Goal: Transaction & Acquisition: Purchase product/service

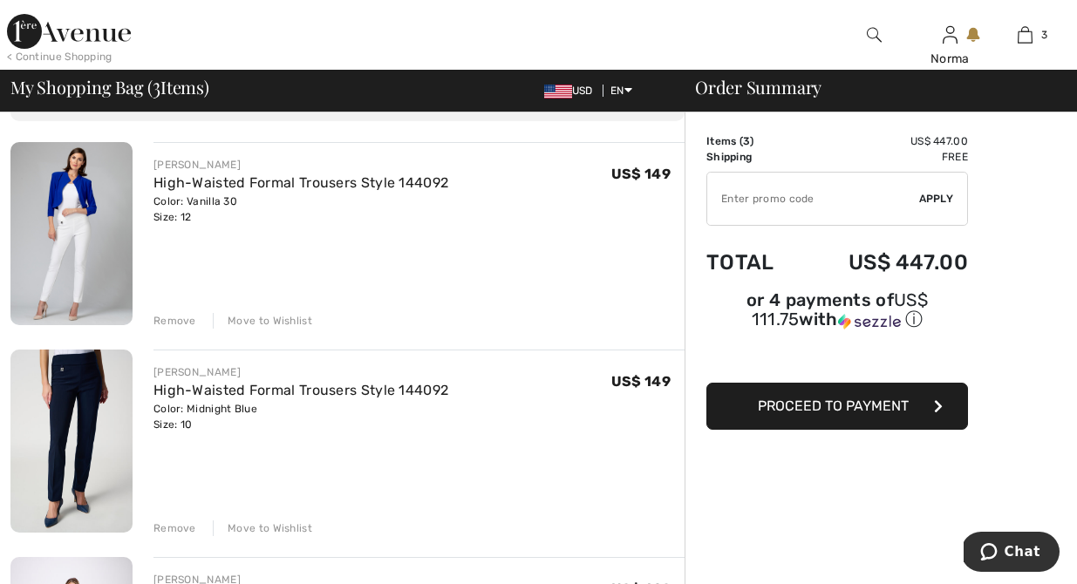
click at [176, 317] on div "Remove" at bounding box center [174, 321] width 43 height 16
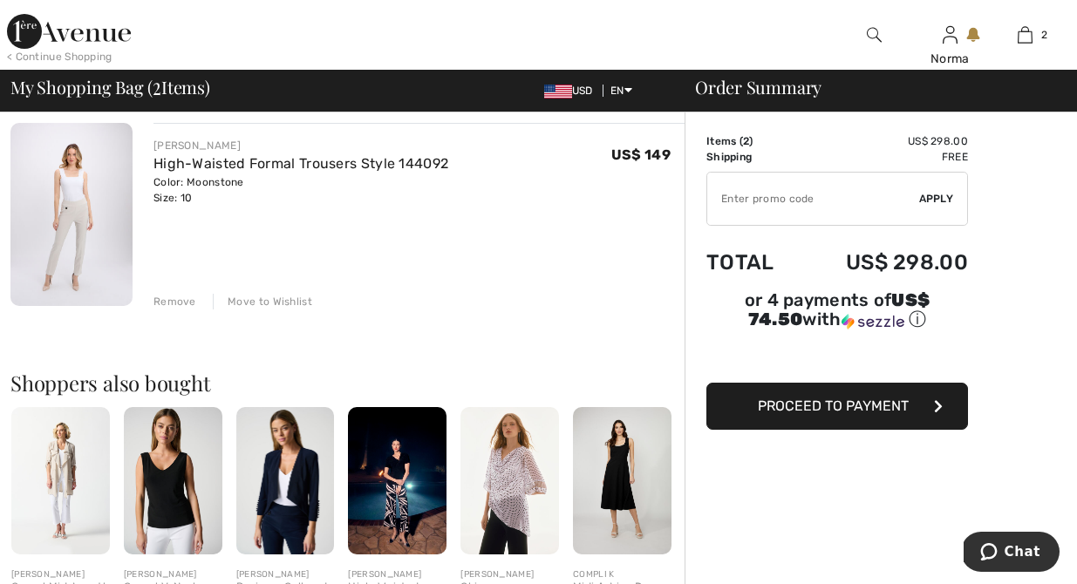
scroll to position [343, 0]
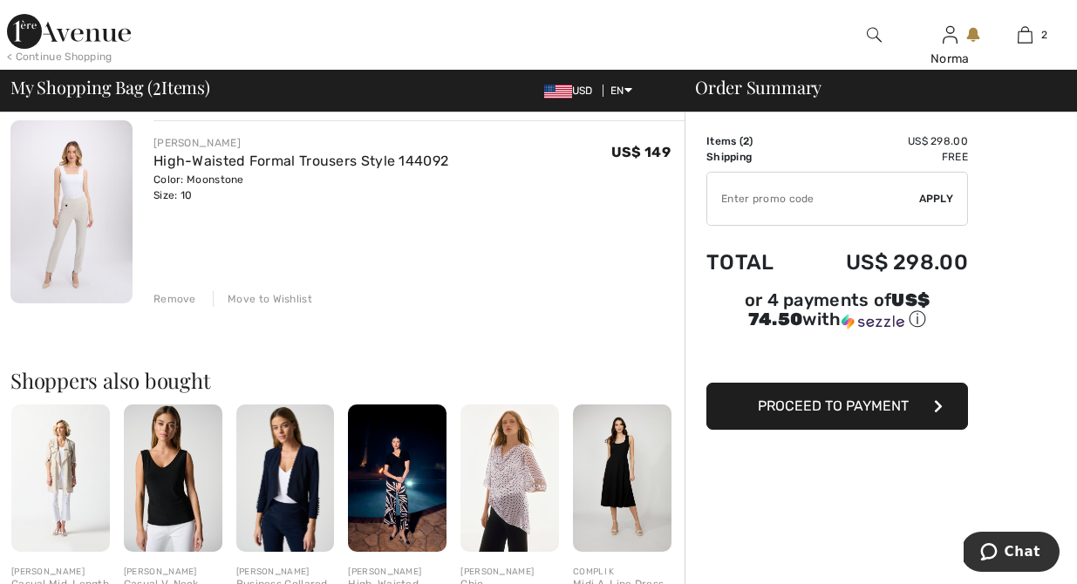
click at [82, 235] on img at bounding box center [71, 211] width 122 height 183
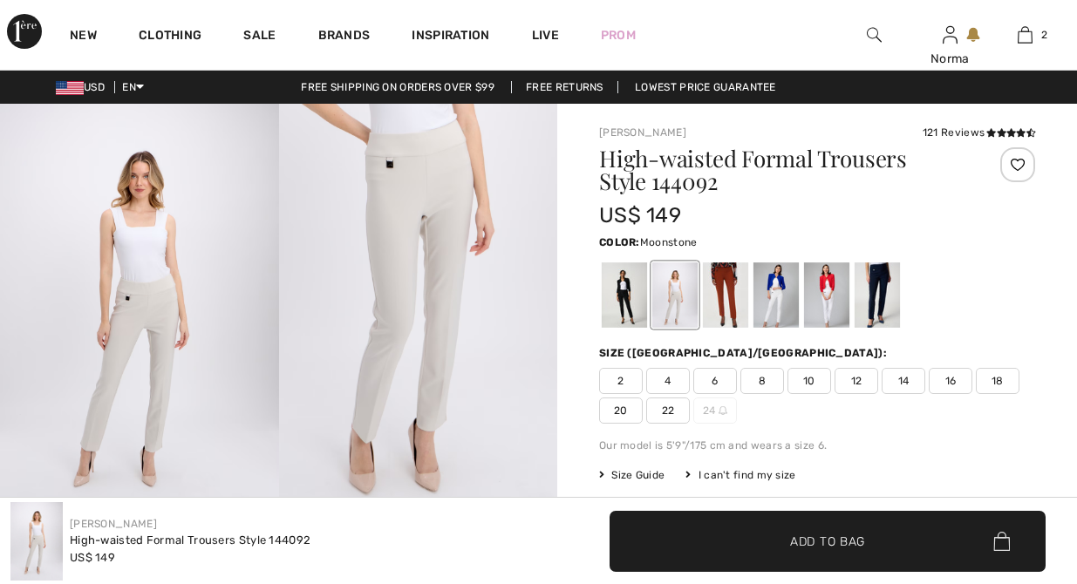
click at [433, 293] on img at bounding box center [418, 313] width 279 height 418
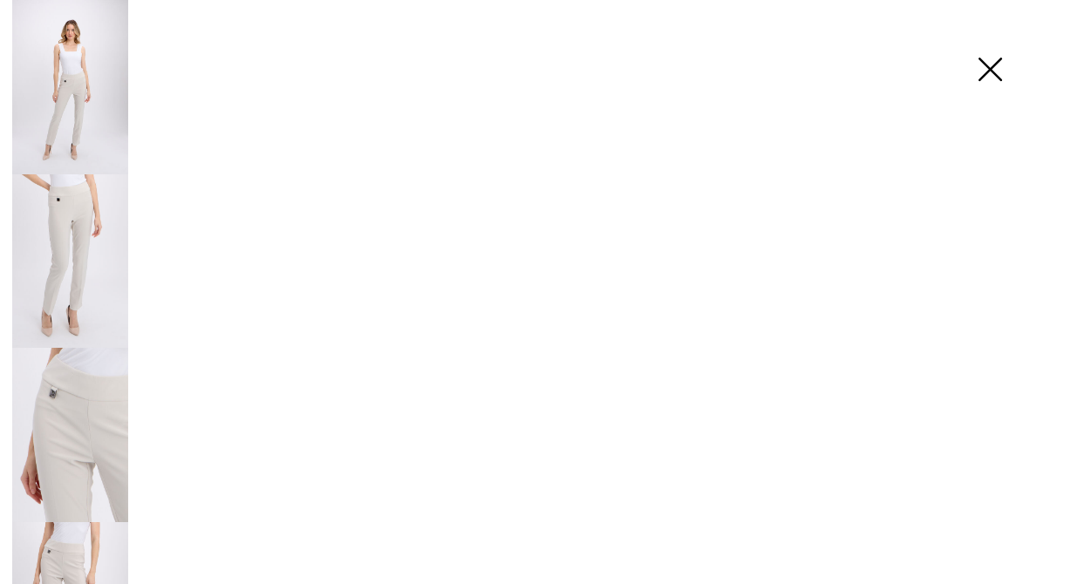
checkbox input "true"
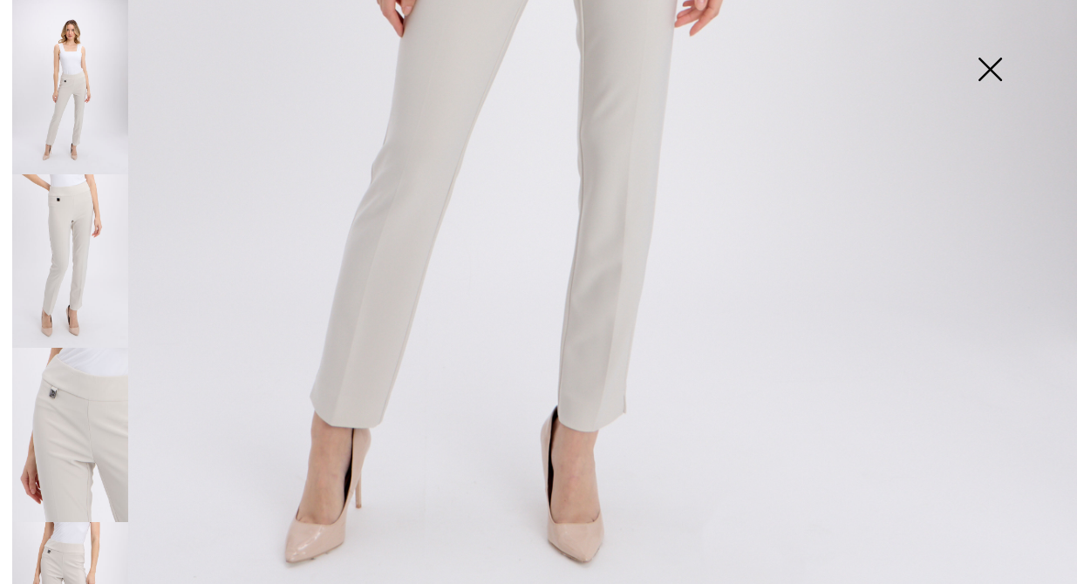
scroll to position [938, 0]
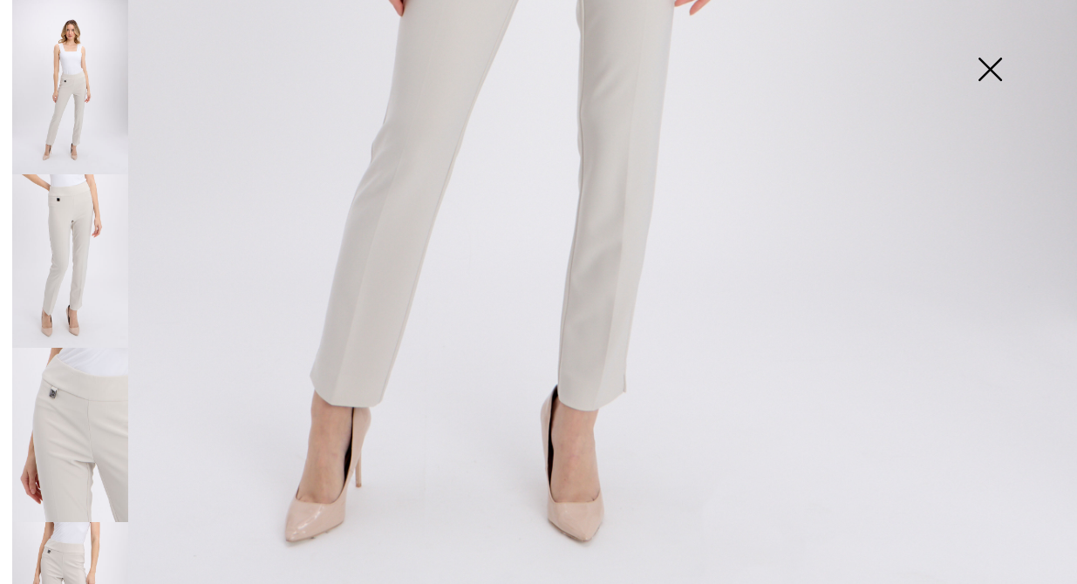
click at [991, 67] on img at bounding box center [989, 71] width 87 height 90
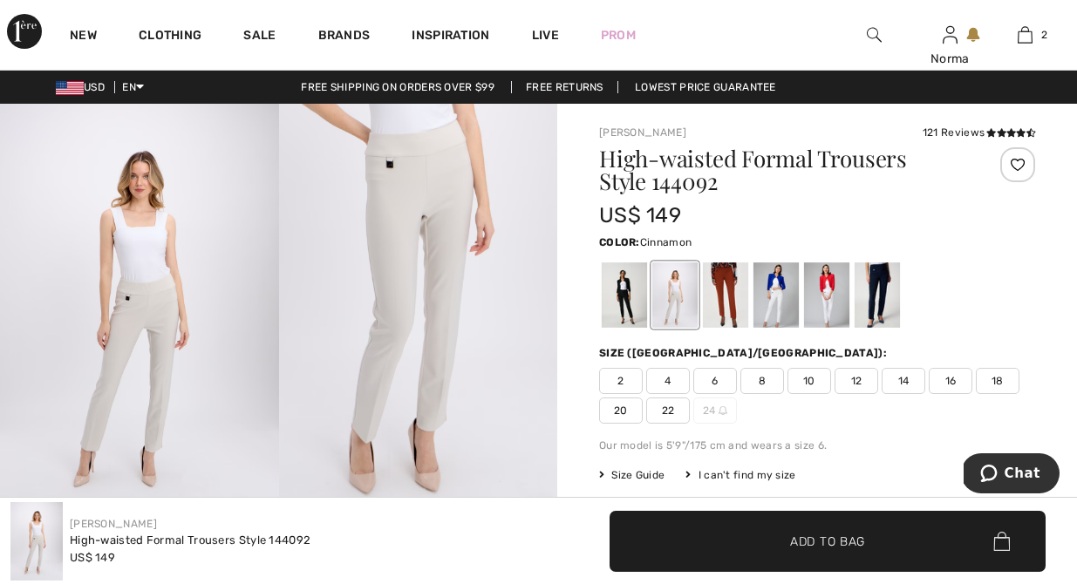
click at [732, 289] on div at bounding box center [725, 294] width 45 height 65
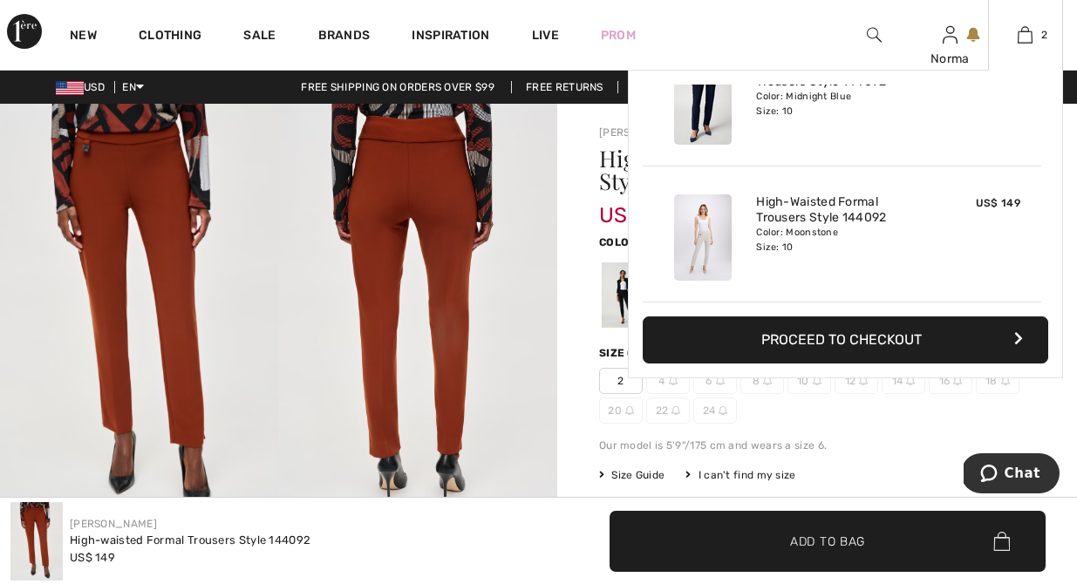
scroll to position [54, 0]
click at [885, 335] on button "Proceed to Checkout" at bounding box center [846, 340] width 406 height 47
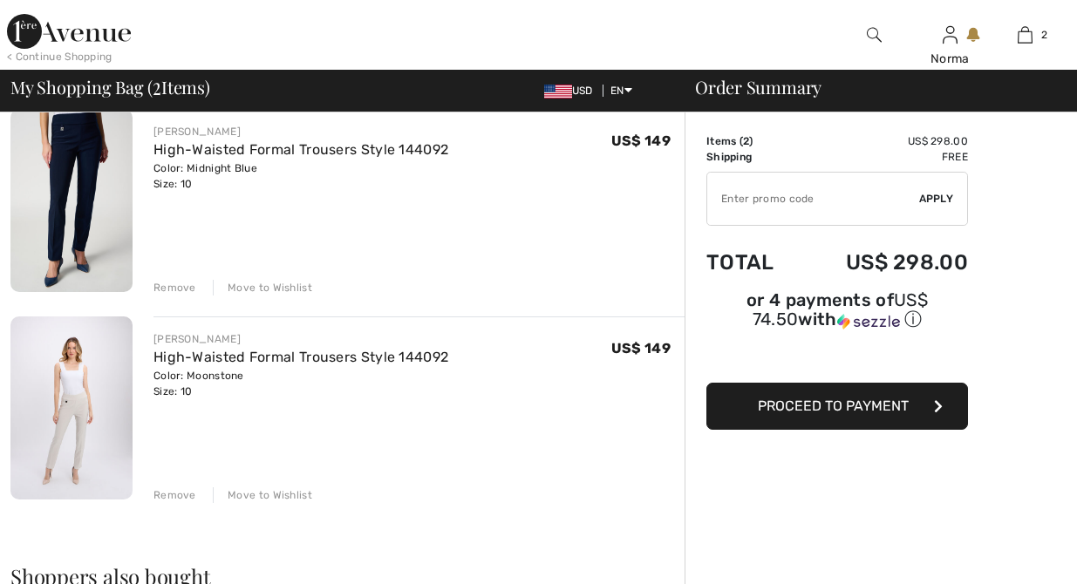
checkbox input "true"
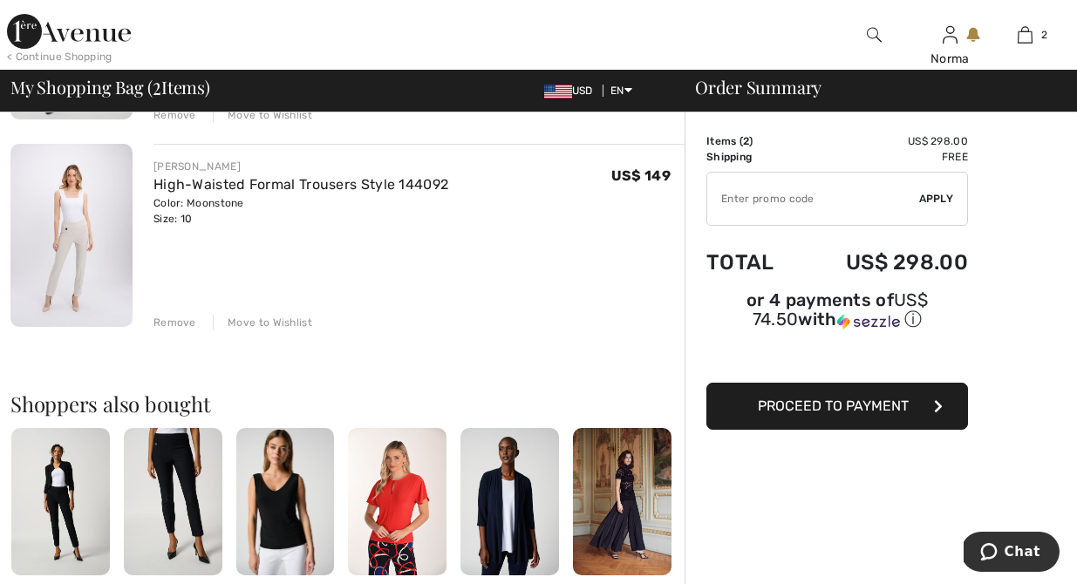
scroll to position [317, 0]
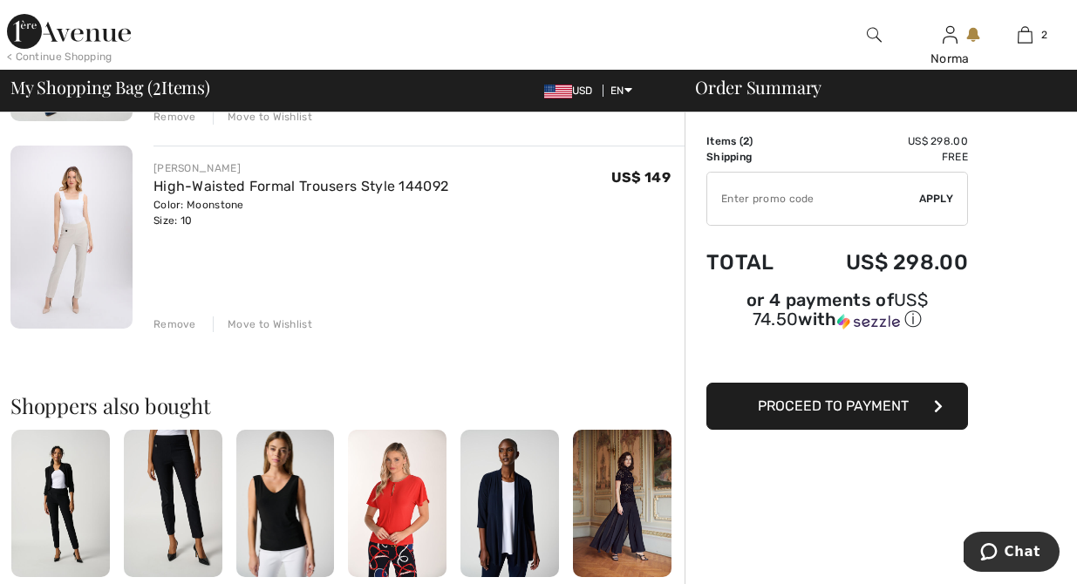
click at [856, 403] on span "Proceed to Payment" at bounding box center [833, 406] width 151 height 17
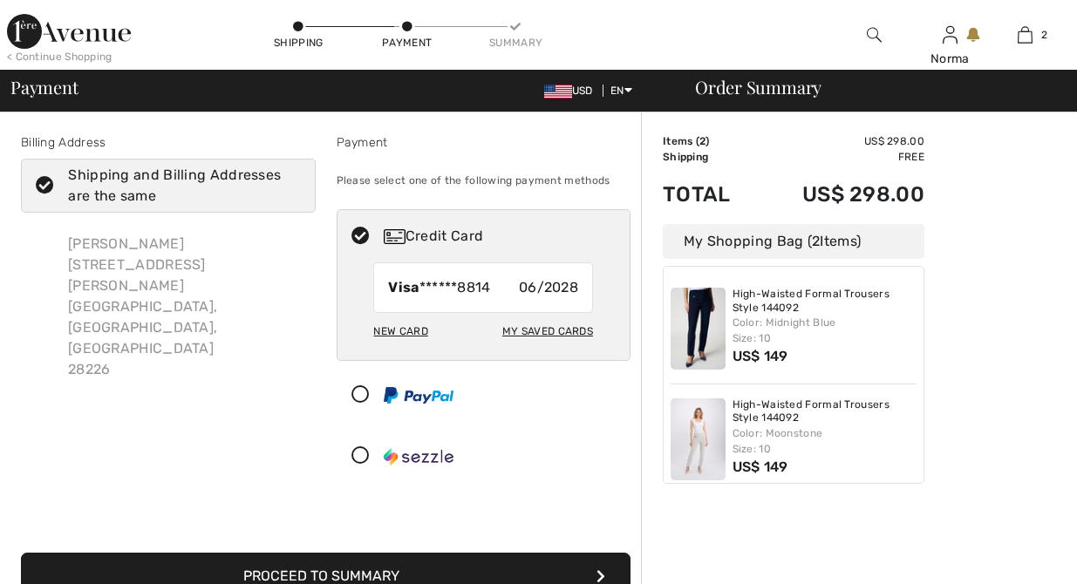
checkbox input "true"
click at [44, 180] on icon at bounding box center [45, 186] width 46 height 18
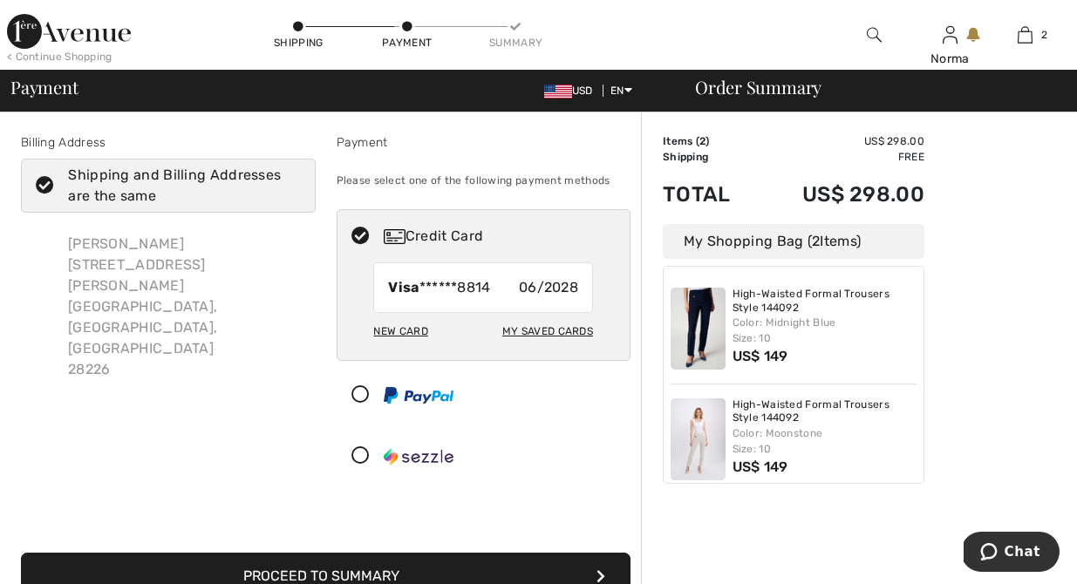
click at [290, 180] on input "Shipping and Billing Addresses are the same" at bounding box center [295, 186] width 11 height 52
checkbox input "false"
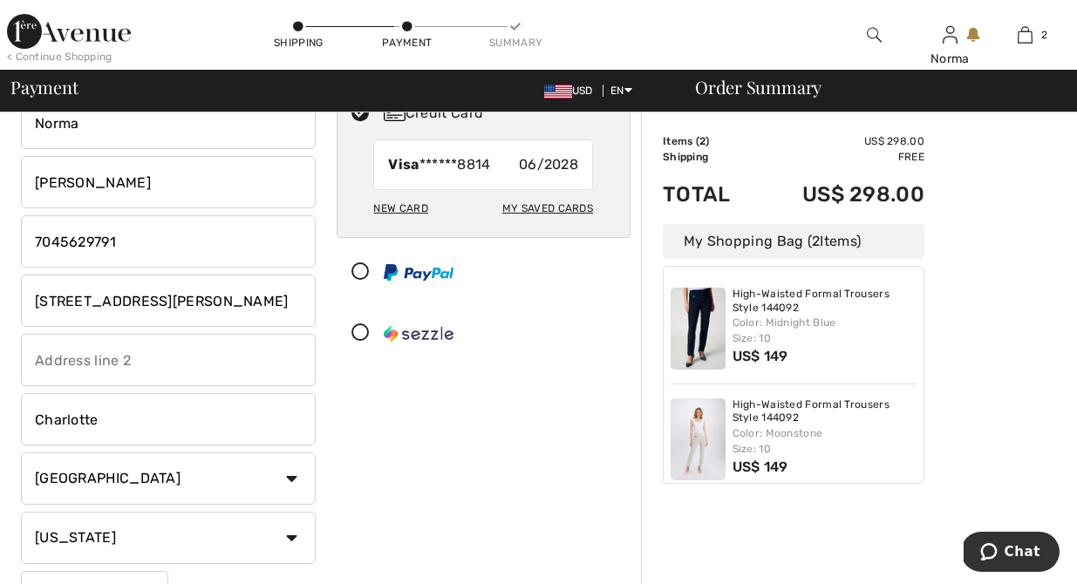
scroll to position [124, 0]
drag, startPoint x: 164, startPoint y: 296, endPoint x: 14, endPoint y: 296, distance: 150.0
type input "4801 Barclay Downs Drive #240"
select select "0"
type input "NC"
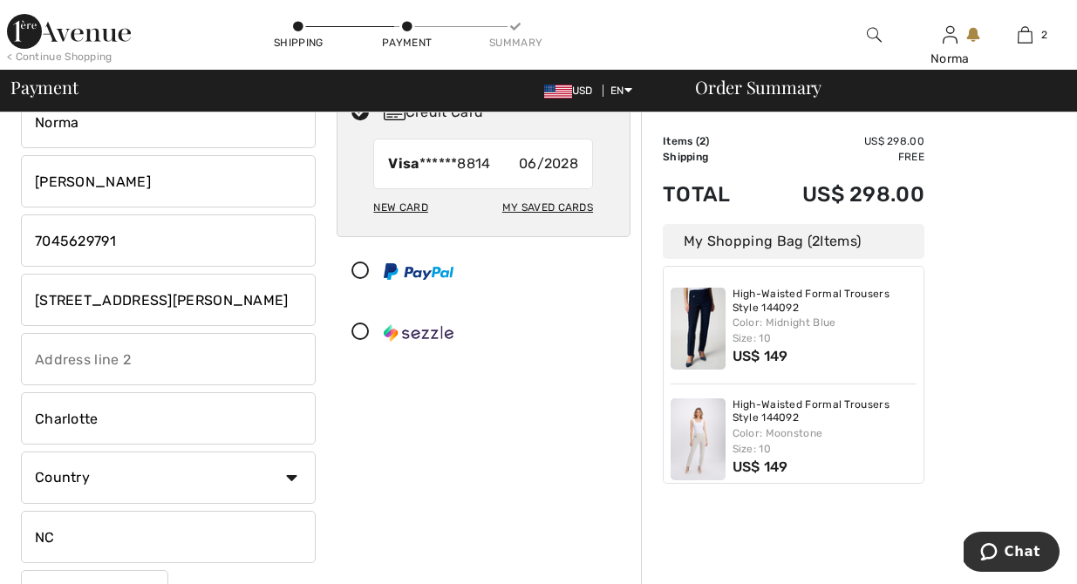
type input "28210"
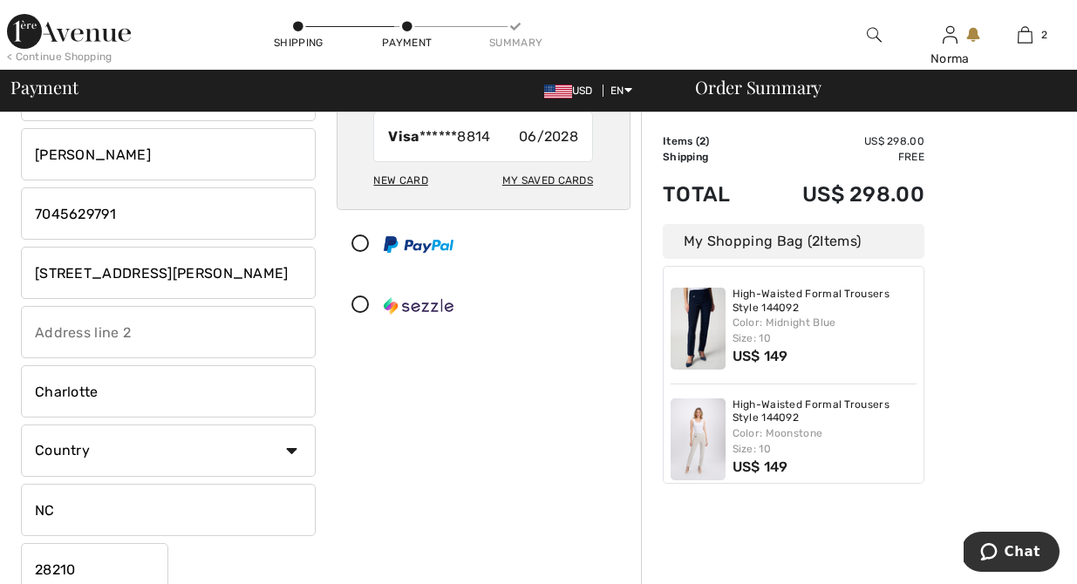
scroll to position [137, 0]
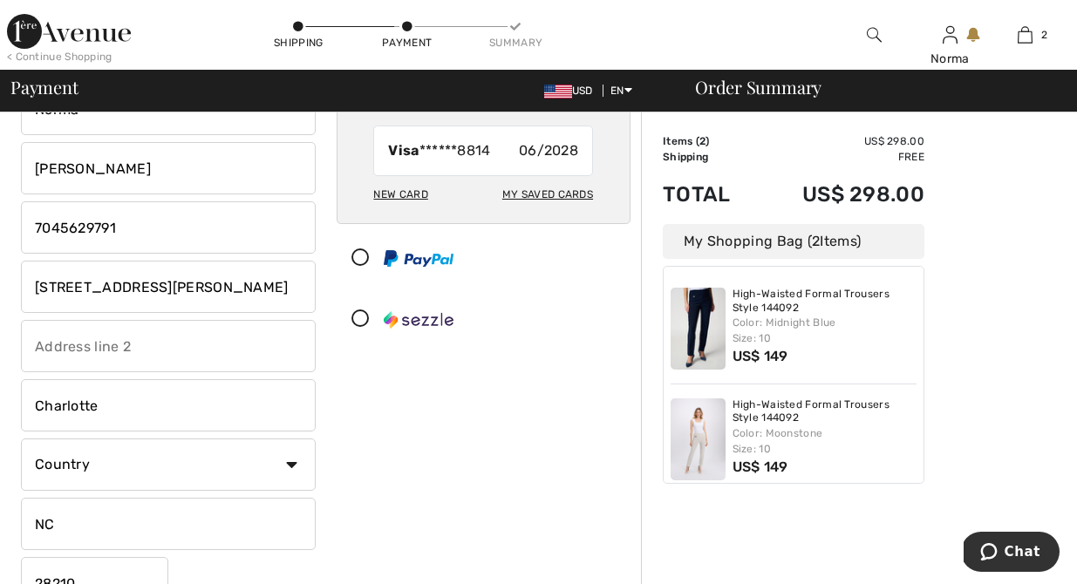
click at [308, 286] on input "4801 Barclay Downs Drive #240" at bounding box center [168, 287] width 295 height 52
click at [306, 287] on input "4801 Barclay Downs Drive #240" at bounding box center [168, 287] width 295 height 52
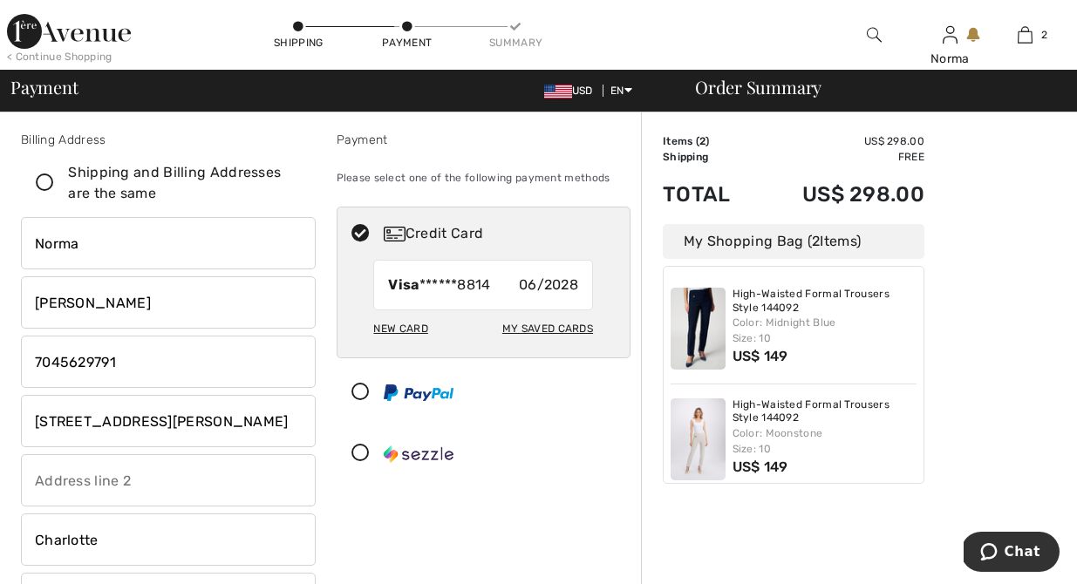
scroll to position [3, 0]
click at [507, 285] on div "Visa ******8814 06/2028" at bounding box center [483, 285] width 220 height 51
click at [412, 327] on div "New Card" at bounding box center [400, 329] width 54 height 30
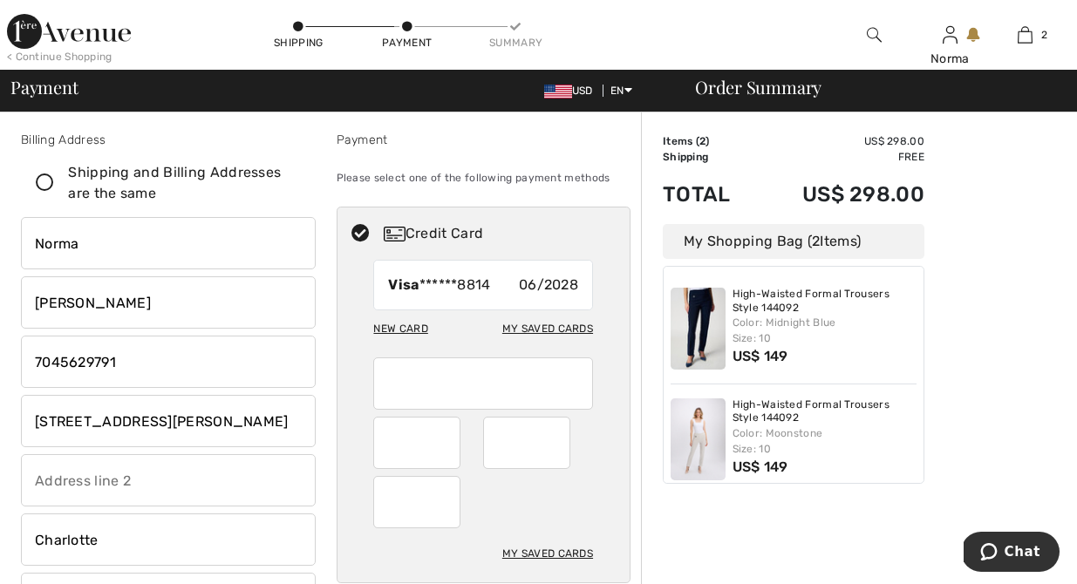
radio input "true"
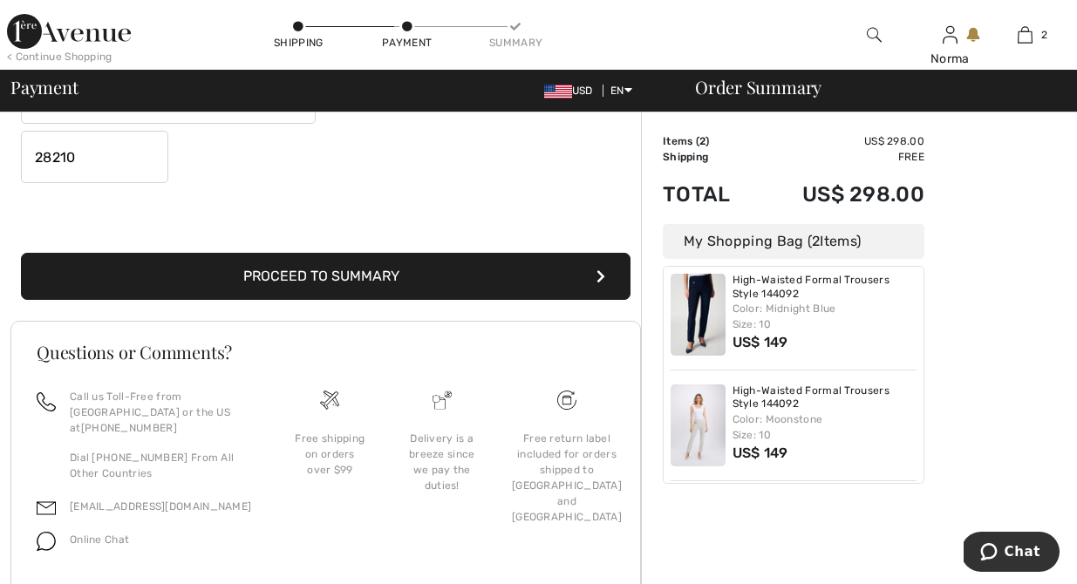
scroll to position [564, 0]
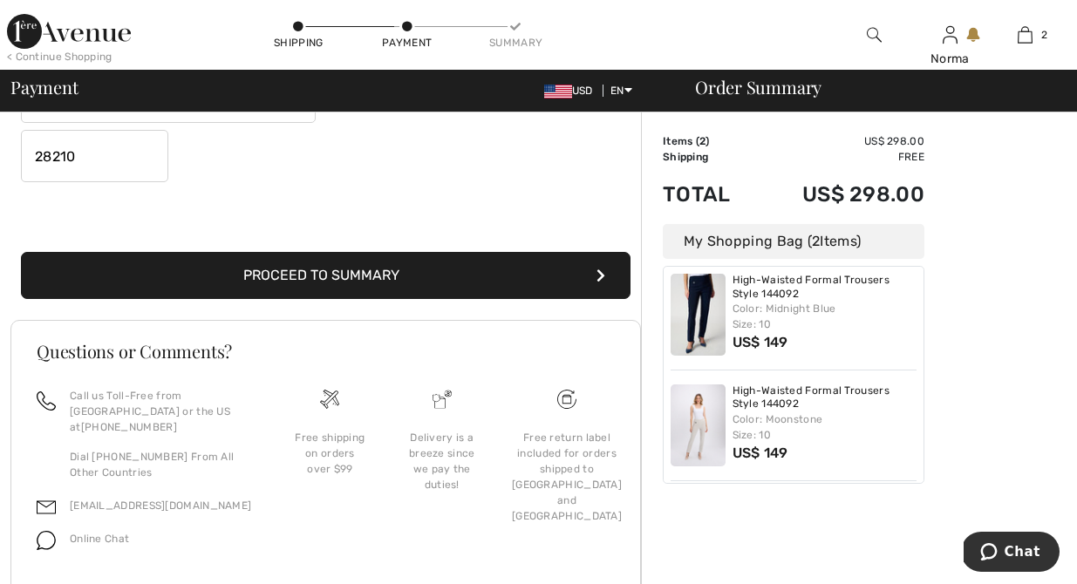
click at [406, 268] on button "Proceed to Summary" at bounding box center [326, 275] width 610 height 47
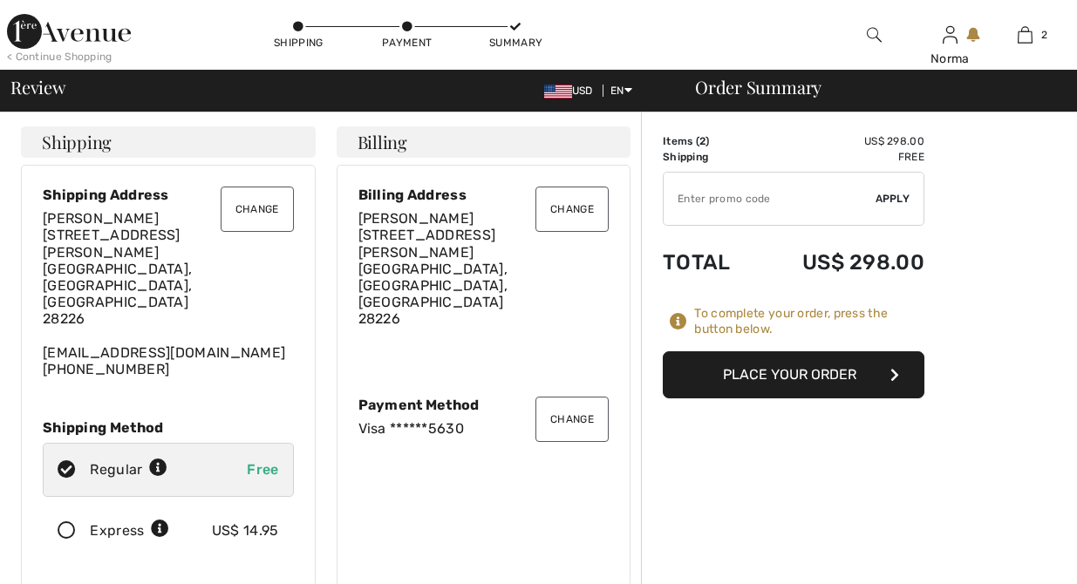
checkbox input "true"
click at [259, 207] on button "Change" at bounding box center [257, 209] width 73 height 45
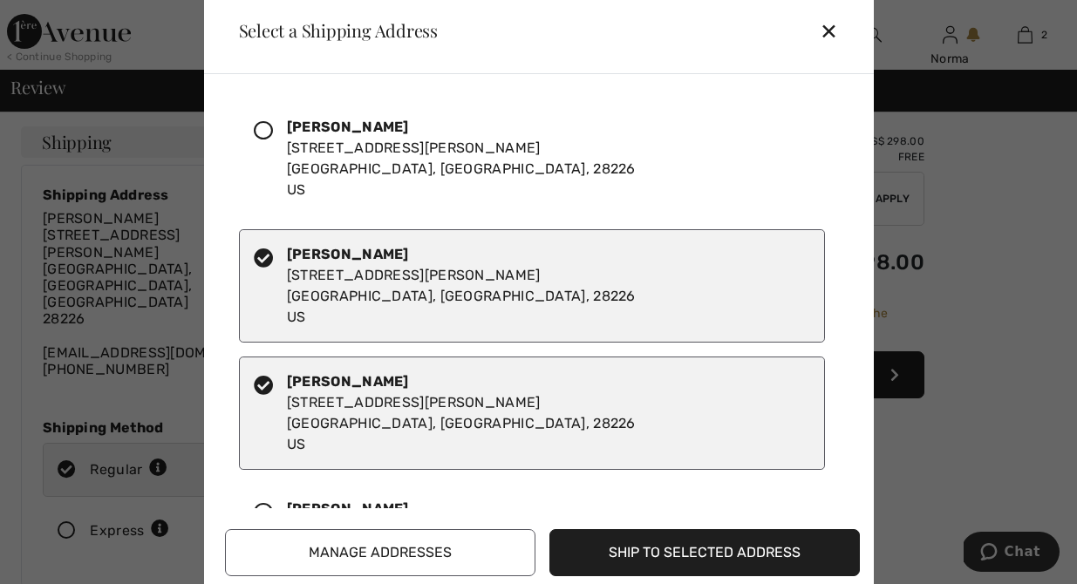
click at [407, 548] on button "Manage Addresses" at bounding box center [380, 552] width 310 height 47
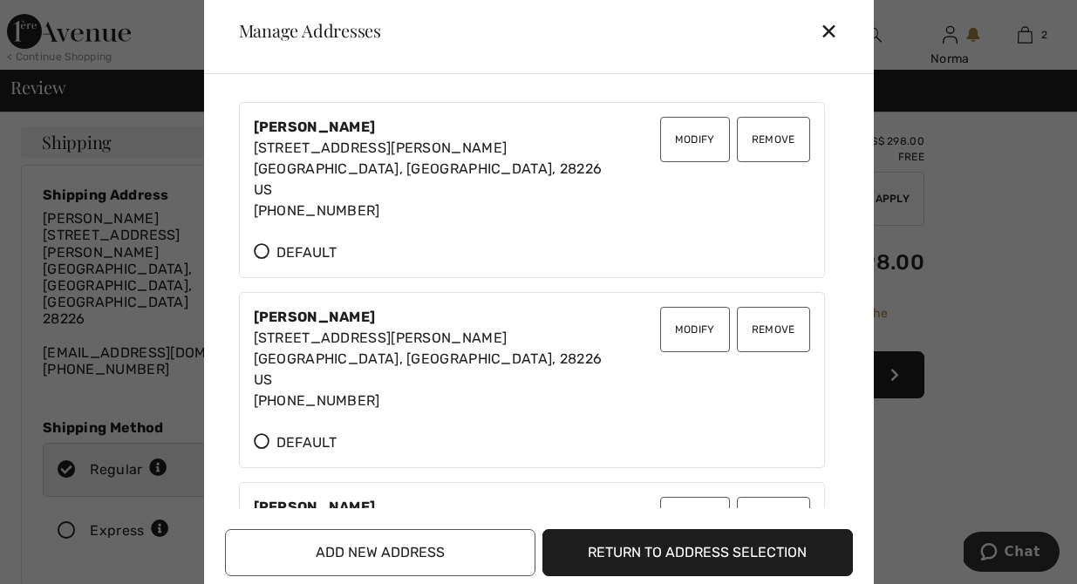
click at [777, 132] on button "Remove" at bounding box center [773, 139] width 73 height 45
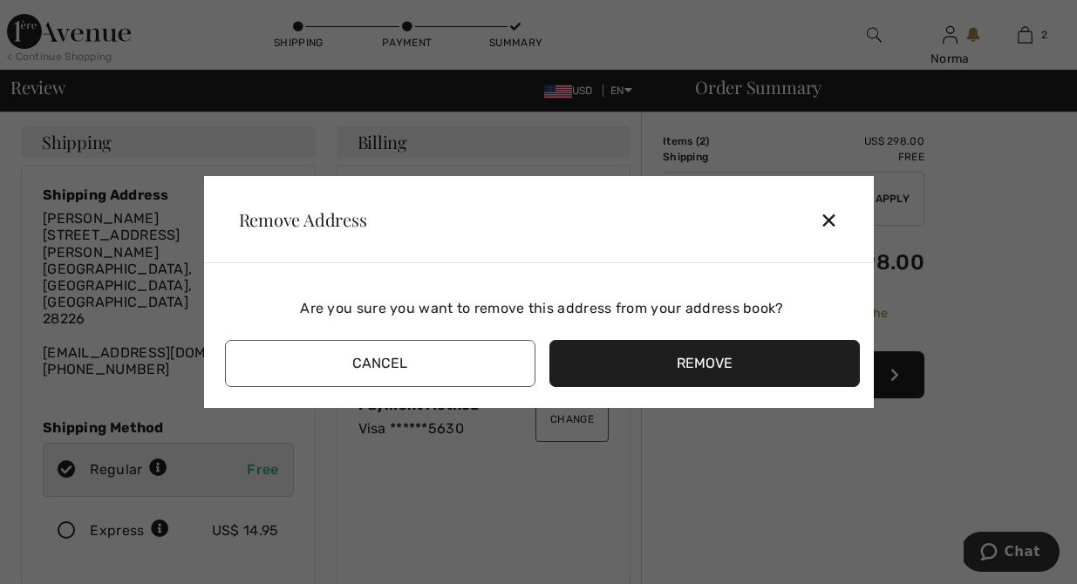
click at [733, 359] on button "Remove" at bounding box center [704, 363] width 310 height 47
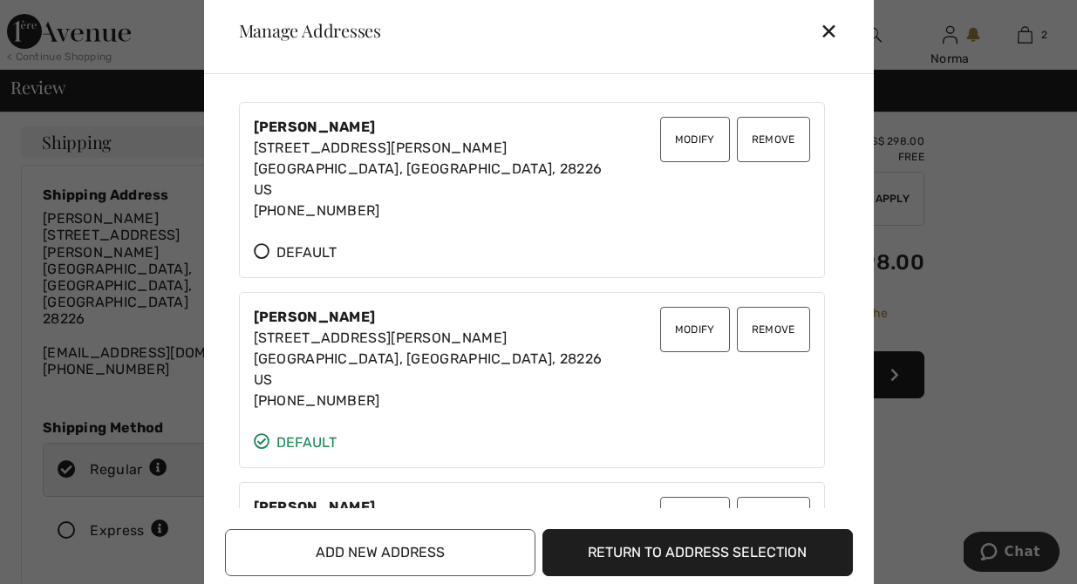
click at [760, 138] on button "Remove" at bounding box center [773, 139] width 73 height 45
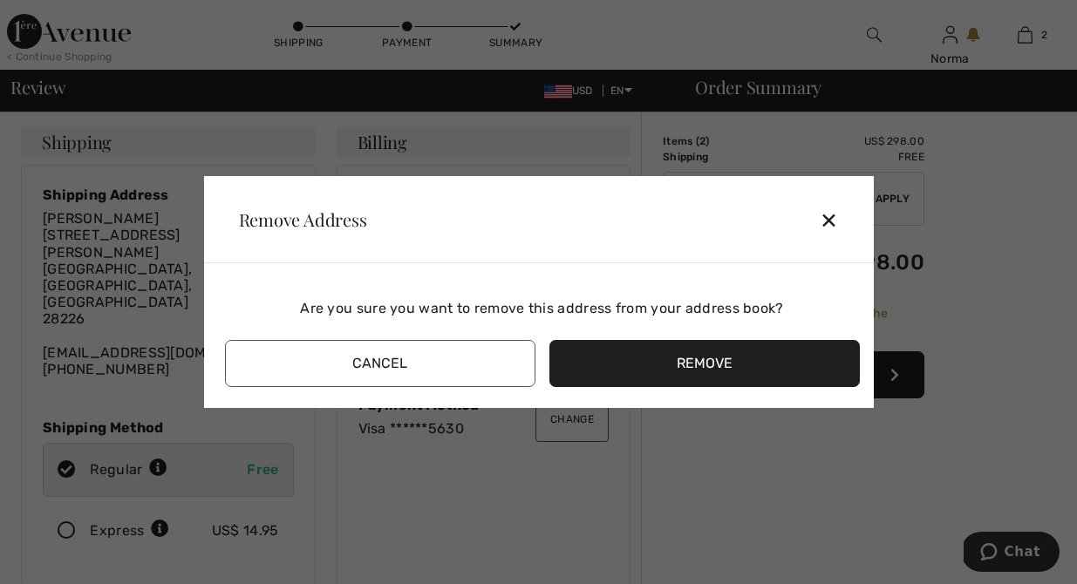
click at [685, 361] on button "Remove" at bounding box center [704, 363] width 310 height 47
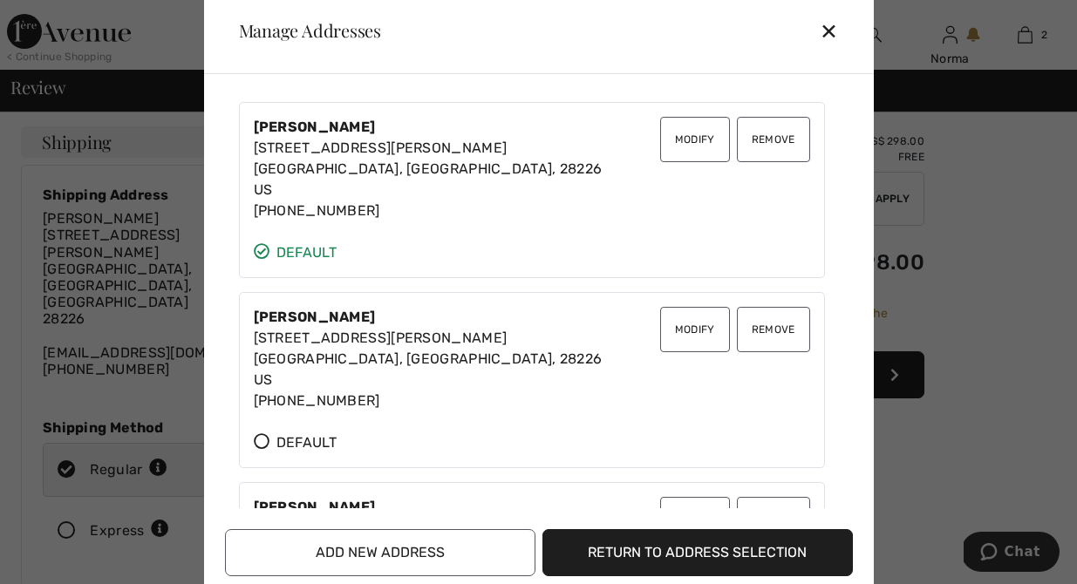
click at [767, 139] on button "Remove" at bounding box center [773, 139] width 73 height 45
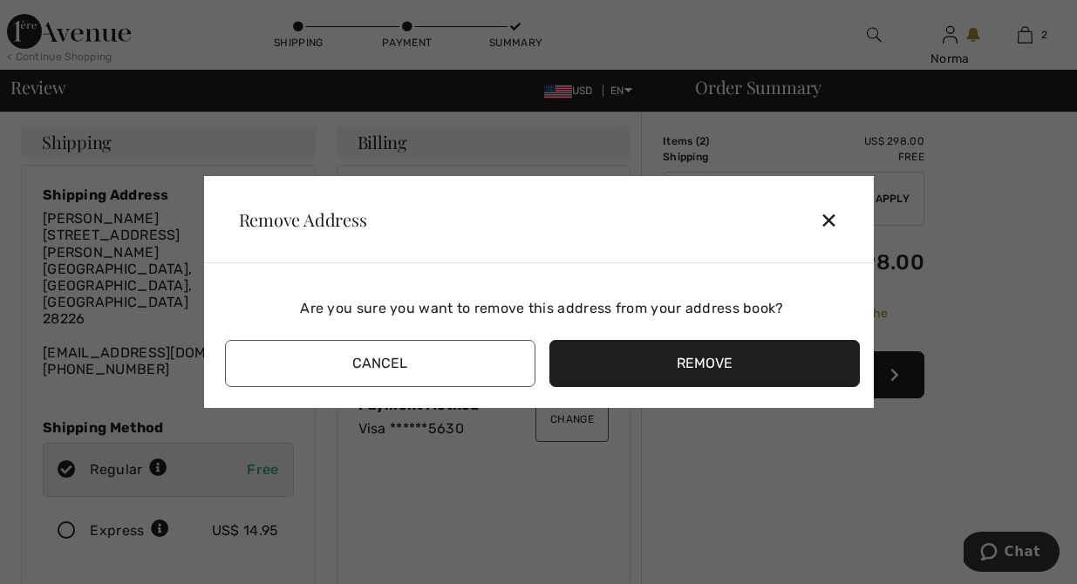
click at [685, 358] on button "Remove" at bounding box center [704, 363] width 310 height 47
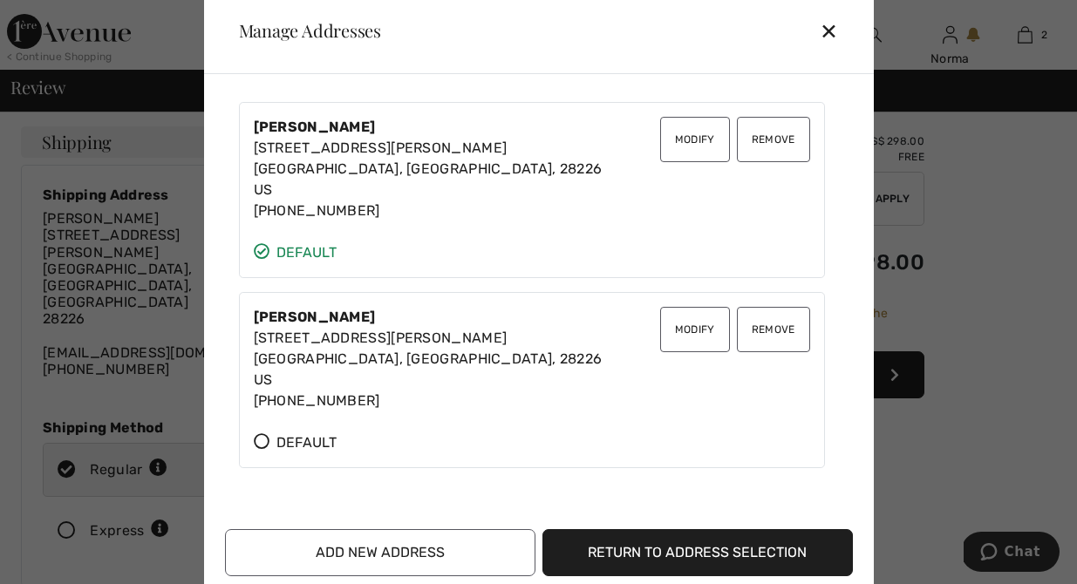
click at [774, 133] on button "Remove" at bounding box center [773, 139] width 73 height 45
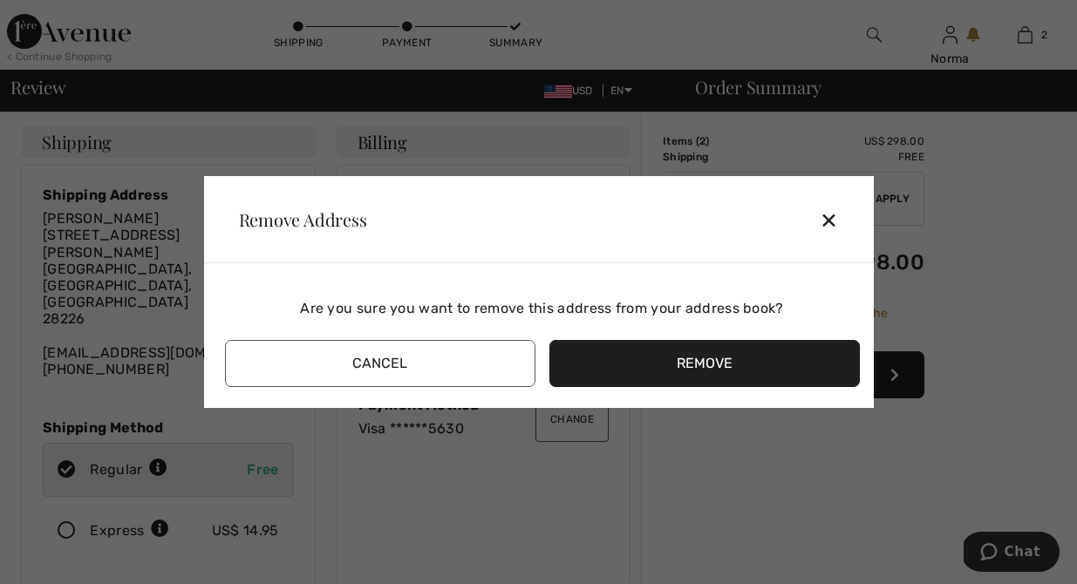
click at [719, 368] on button "Remove" at bounding box center [704, 363] width 310 height 47
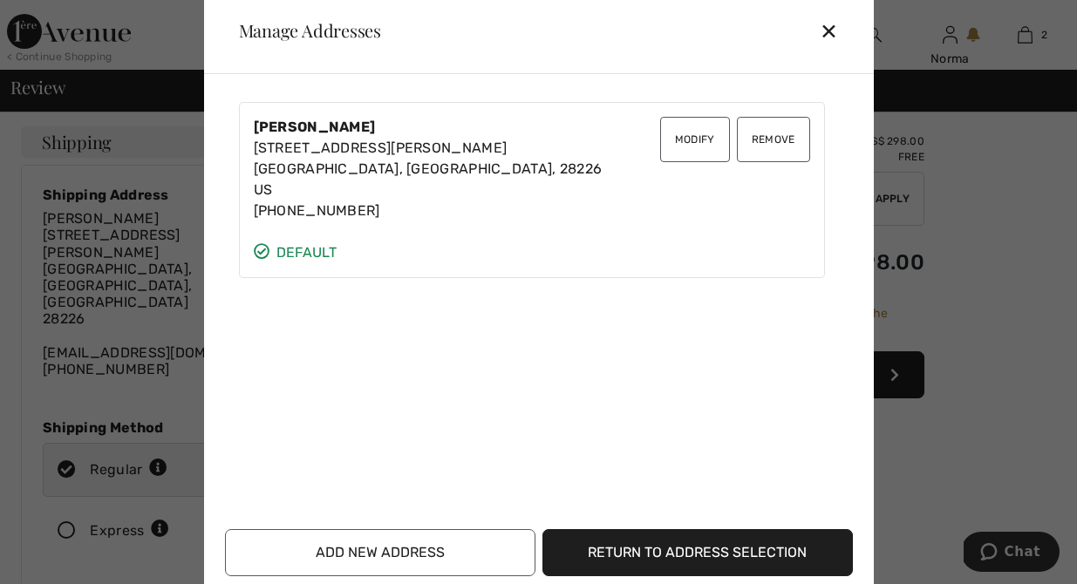
click at [675, 135] on button "Modify" at bounding box center [695, 139] width 70 height 45
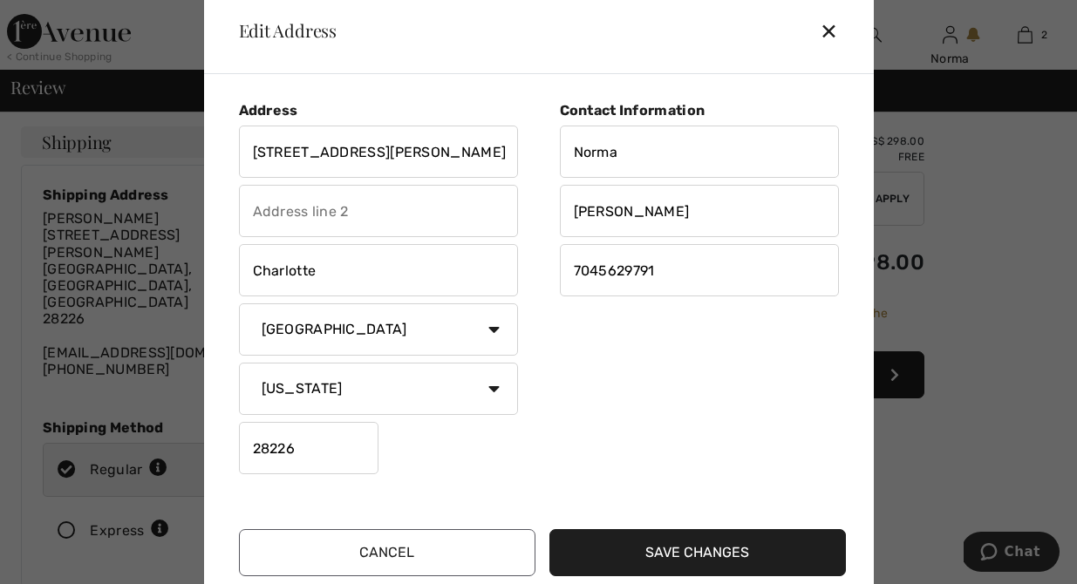
drag, startPoint x: 389, startPoint y: 153, endPoint x: 192, endPoint y: 186, distance: 199.9
drag, startPoint x: 253, startPoint y: 150, endPoint x: 400, endPoint y: 153, distance: 147.4
click at [400, 153] on input "2331 Coley View Ct." at bounding box center [378, 152] width 279 height 52
type input "4801 Barclay Downs Dr. #240"
type input "28210"
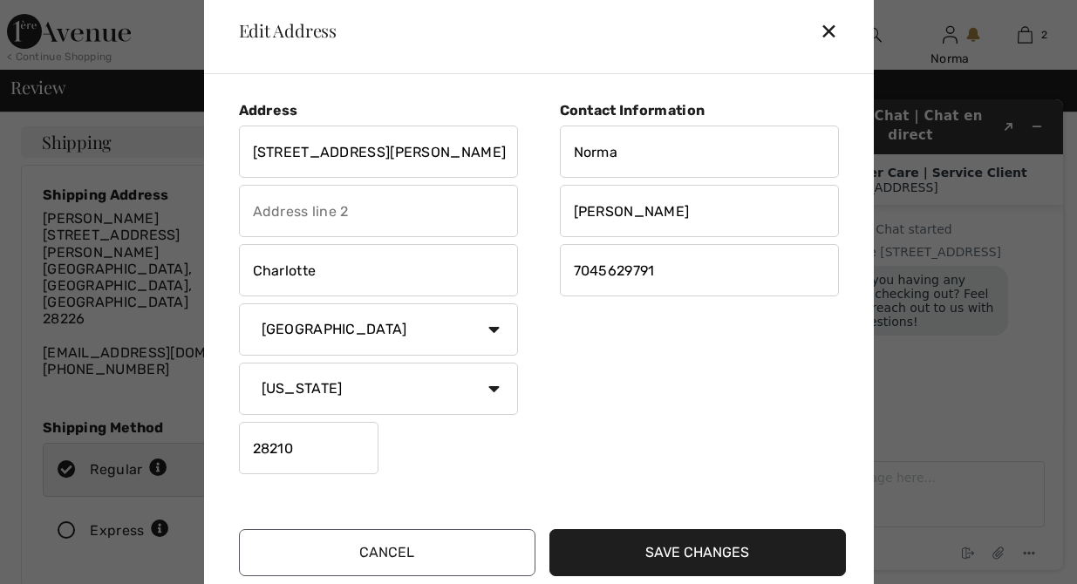
click at [691, 549] on button "Save Changes" at bounding box center [697, 552] width 297 height 47
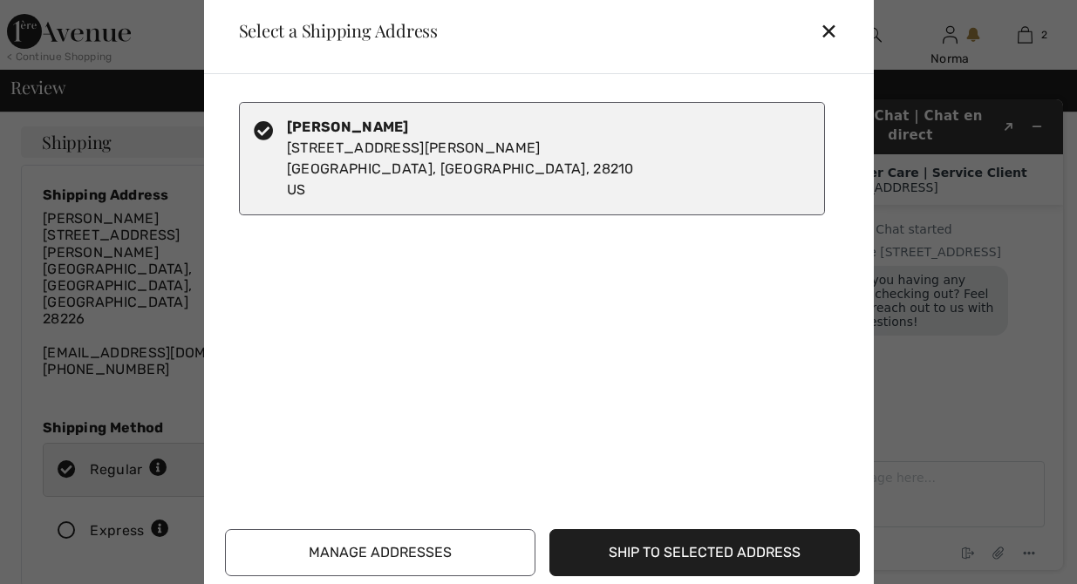
click at [732, 551] on button "Ship to Selected Address" at bounding box center [704, 552] width 310 height 47
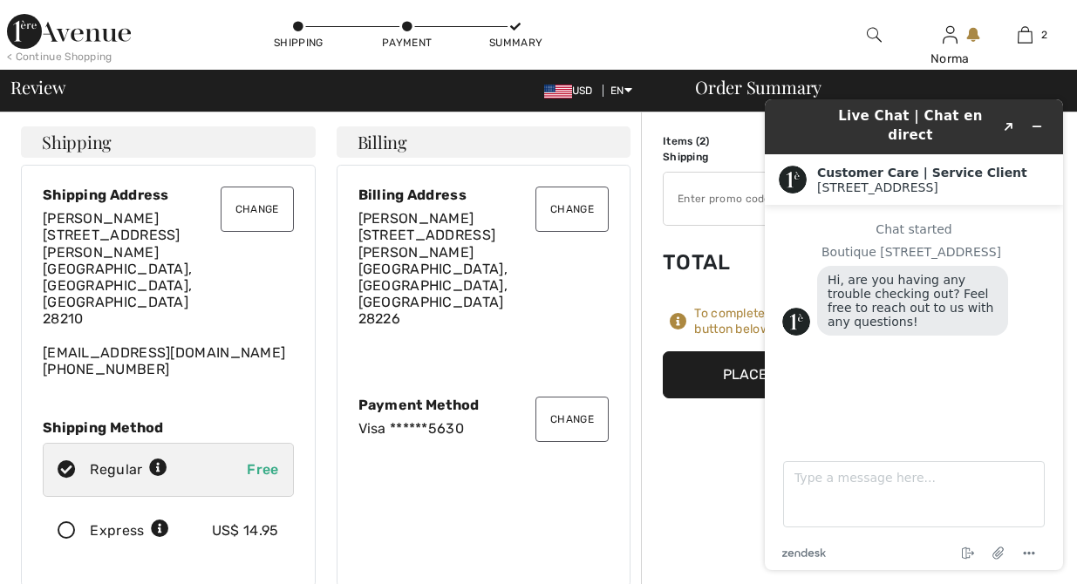
click at [569, 202] on button "Change" at bounding box center [571, 209] width 73 height 45
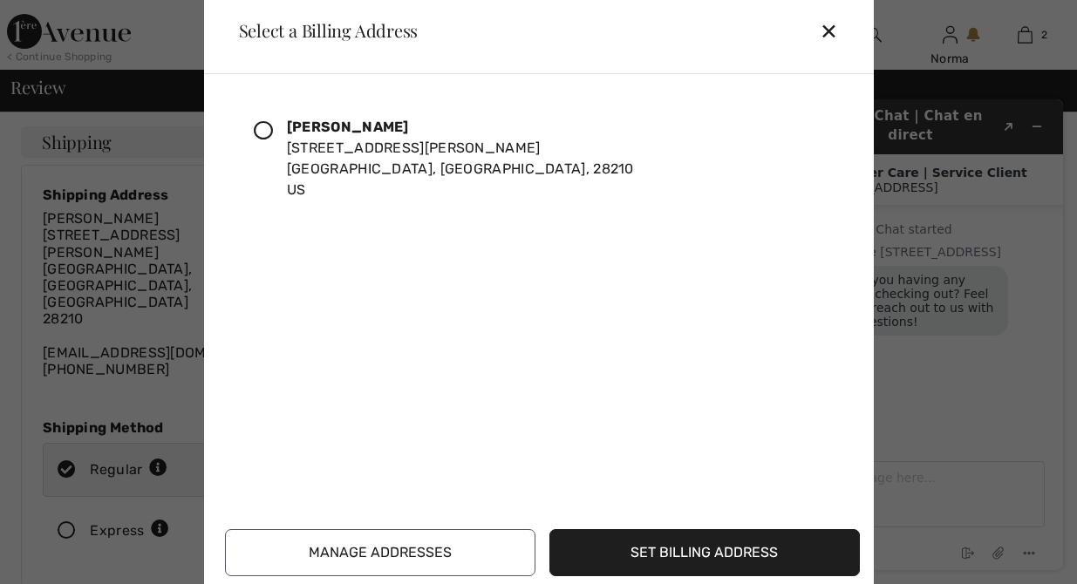
click at [263, 123] on icon at bounding box center [263, 130] width 19 height 19
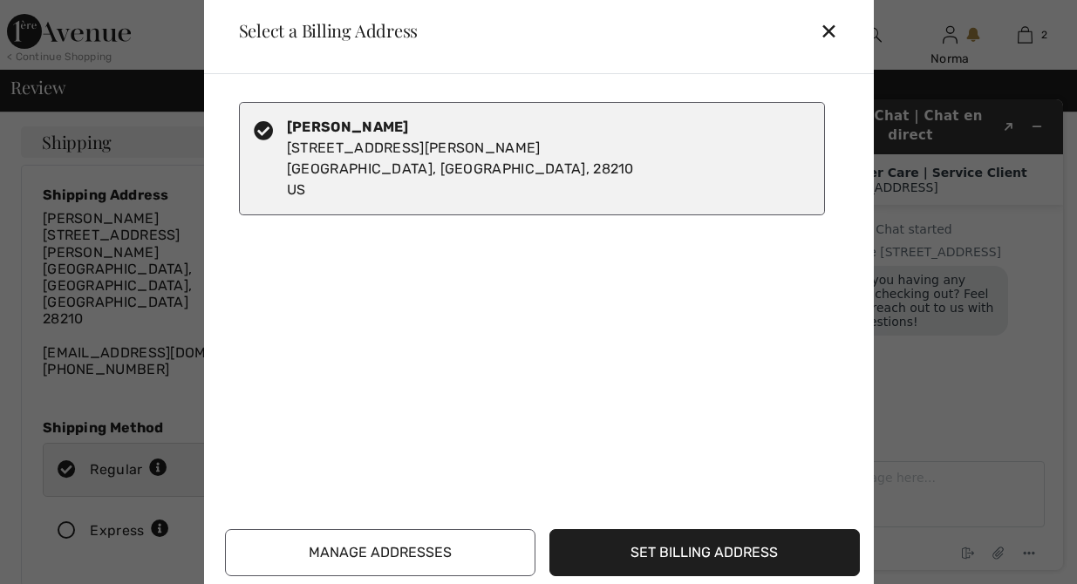
click at [704, 550] on button "Set Billing Address" at bounding box center [704, 552] width 310 height 47
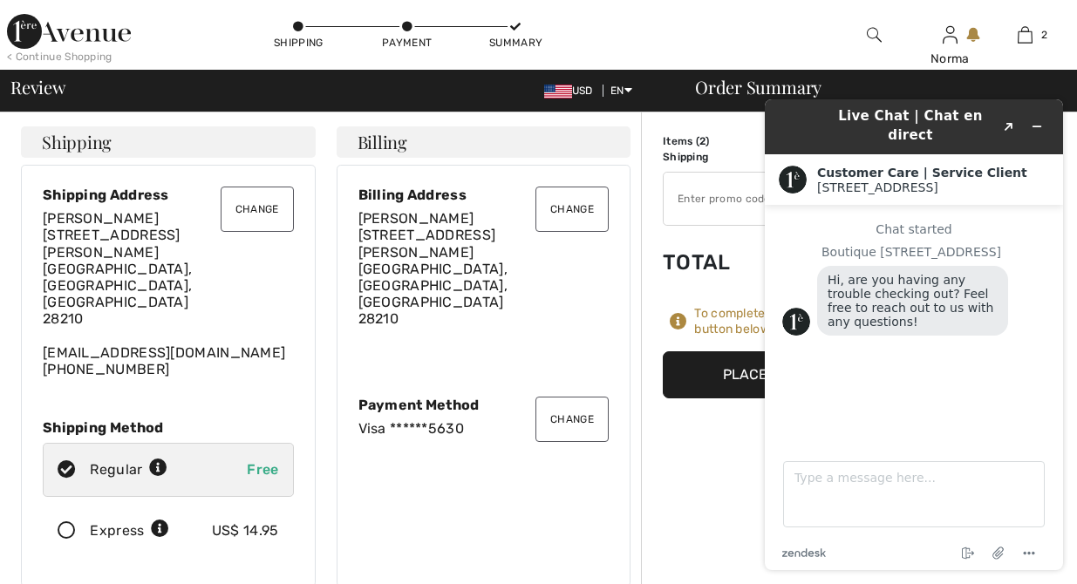
click at [572, 397] on button "Change" at bounding box center [571, 419] width 73 height 45
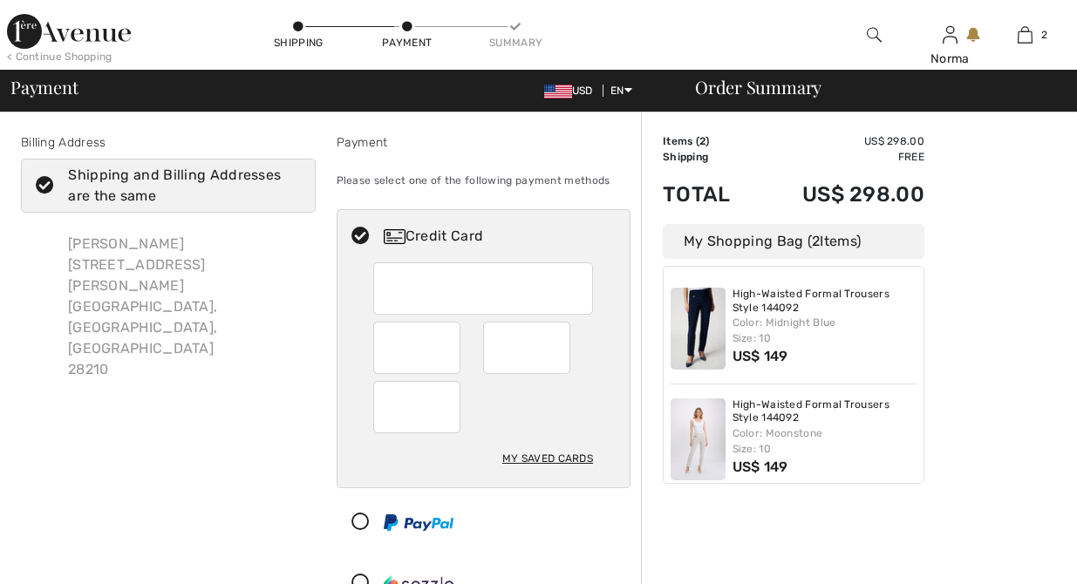
scroll to position [64, 0]
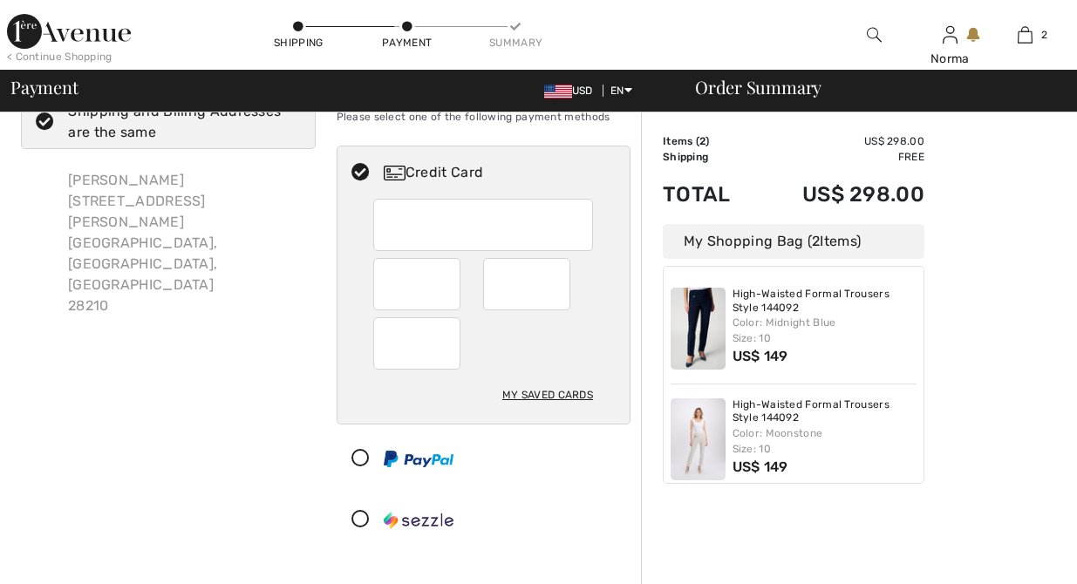
checkbox input "true"
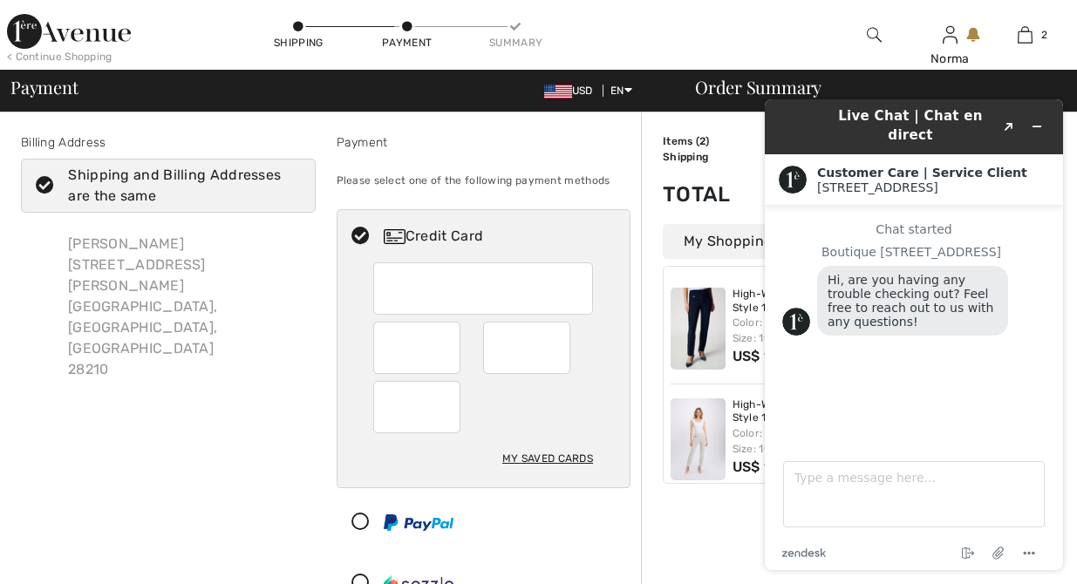
scroll to position [0, 0]
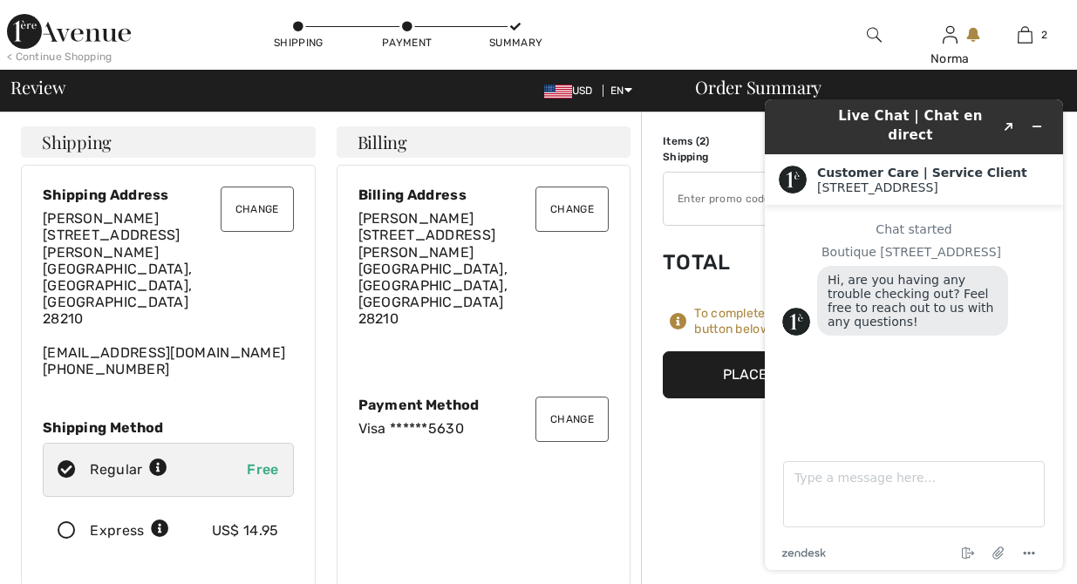
click at [726, 374] on button "Place Your Order" at bounding box center [794, 374] width 262 height 47
click at [1039, 120] on icon "Minimize widget" at bounding box center [1037, 126] width 12 height 12
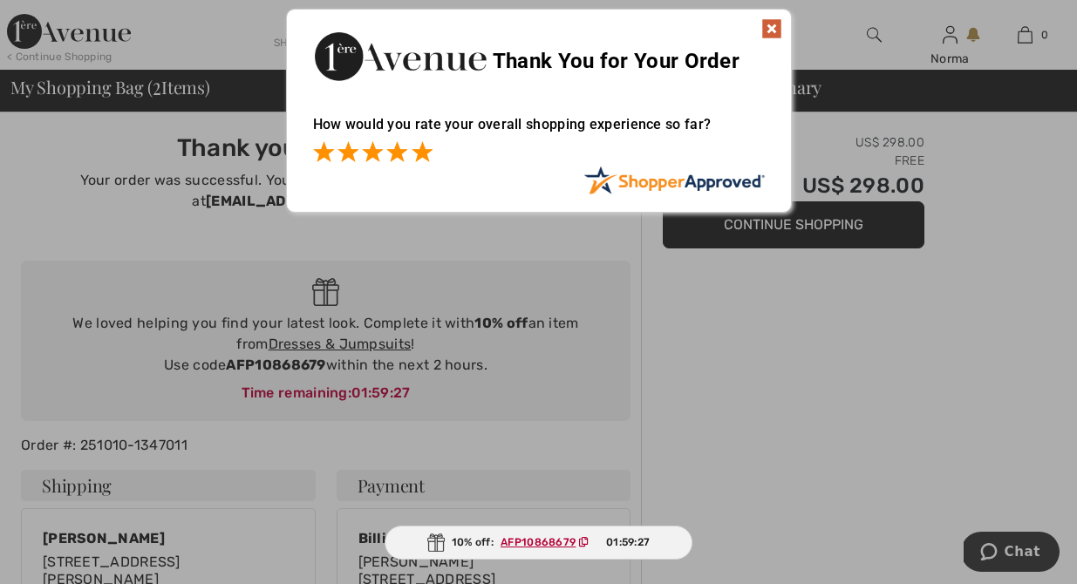
click at [422, 149] on span at bounding box center [422, 151] width 21 height 21
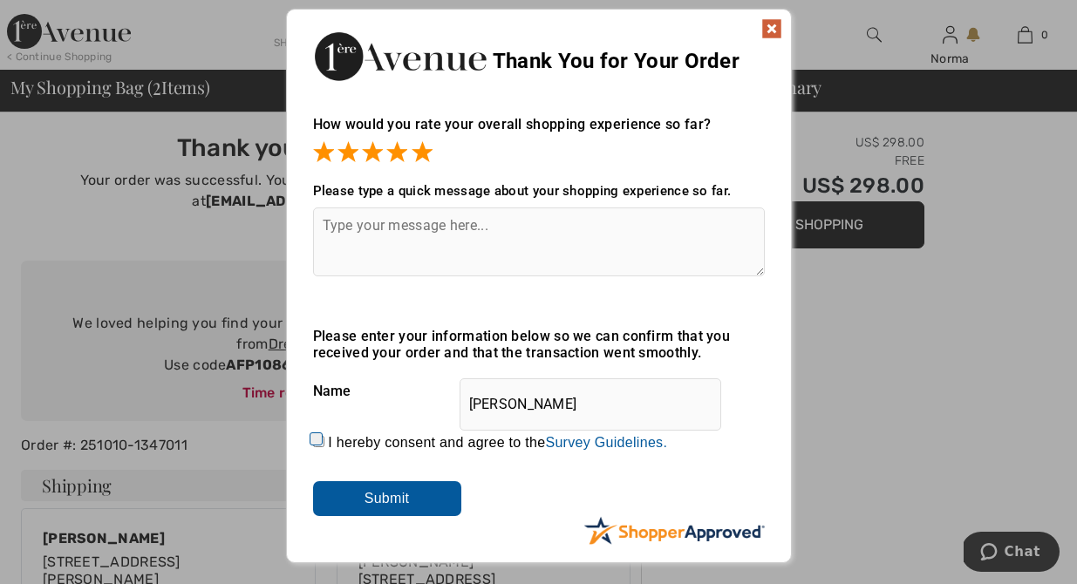
click at [769, 24] on img at bounding box center [771, 28] width 21 height 21
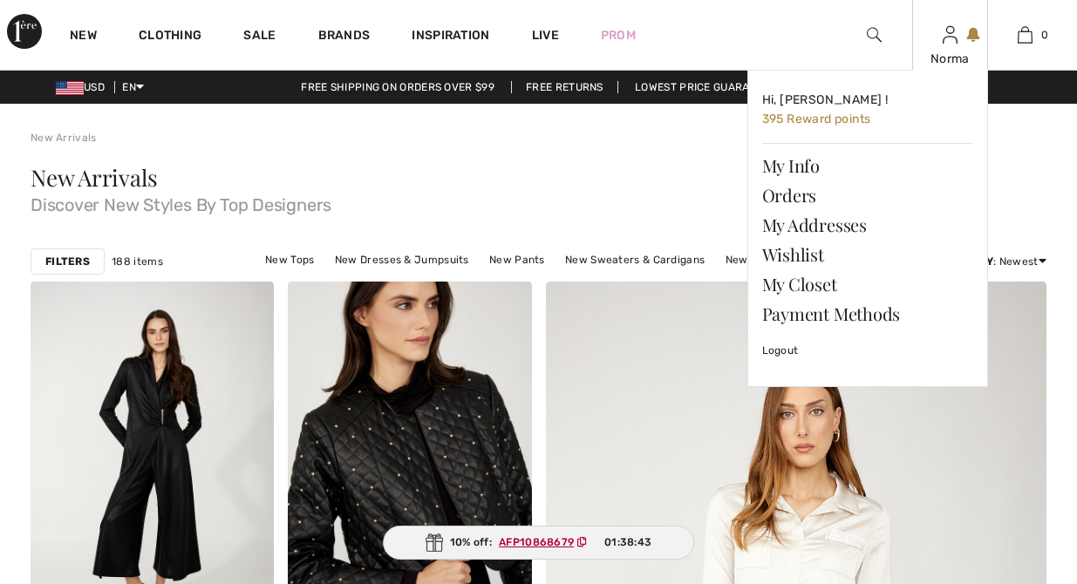
click at [952, 48] on div "[PERSON_NAME] Hi, [PERSON_NAME] ! 395 Reward points My Info Orders My Addresses…" at bounding box center [949, 35] width 75 height 70
click at [808, 194] on link "Orders" at bounding box center [867, 196] width 211 height 30
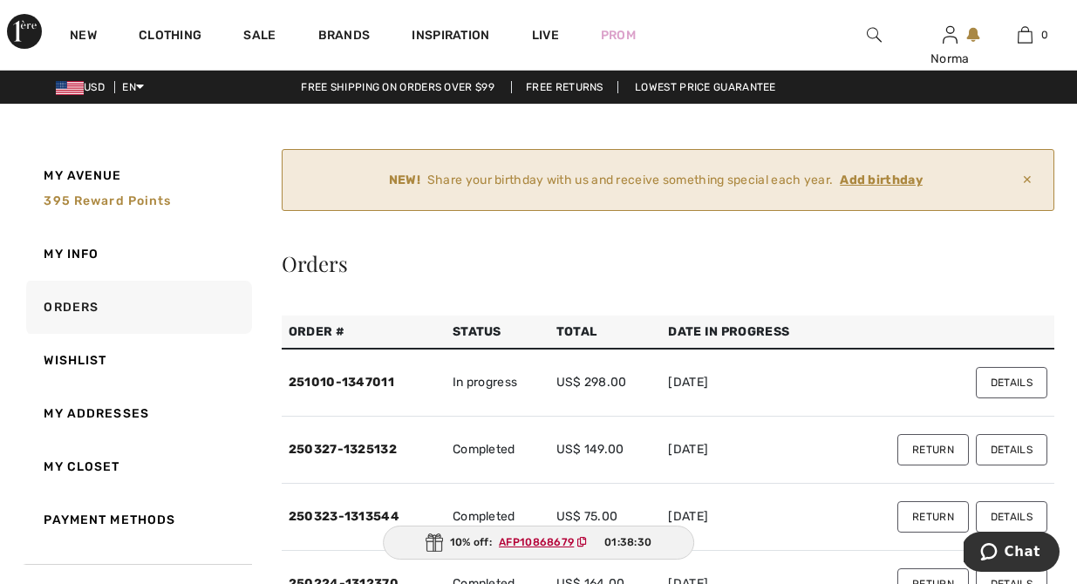
click at [1017, 379] on button "Details" at bounding box center [1012, 382] width 72 height 31
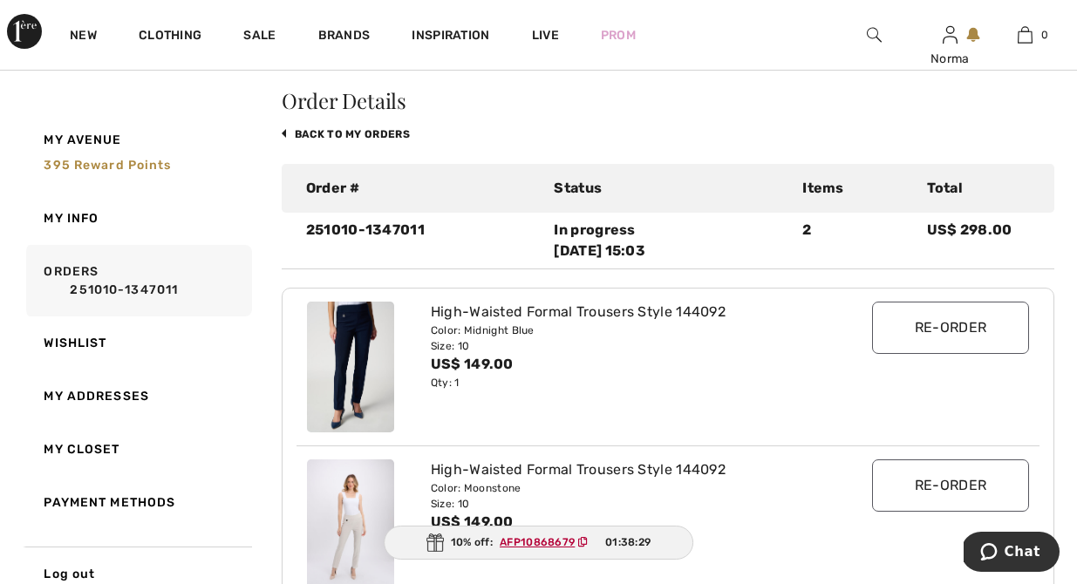
scroll to position [253, 0]
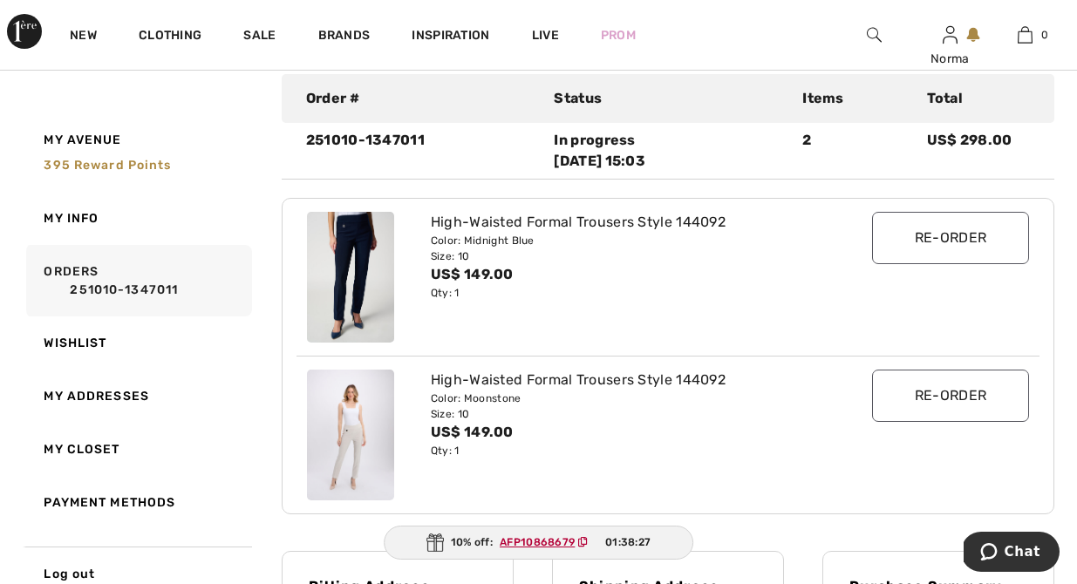
click at [359, 414] on img at bounding box center [350, 435] width 87 height 131
click at [564, 384] on div "High-Waisted Formal Trousers Style 144092" at bounding box center [637, 380] width 412 height 21
click at [354, 426] on img at bounding box center [350, 435] width 87 height 131
click at [105, 445] on link "My Closet" at bounding box center [137, 449] width 229 height 53
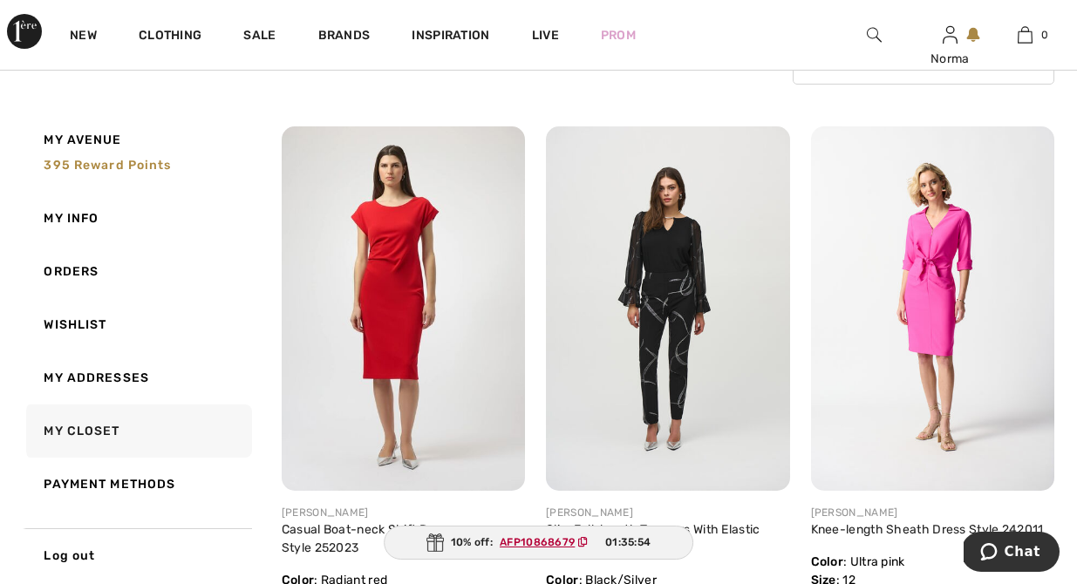
scroll to position [321, 0]
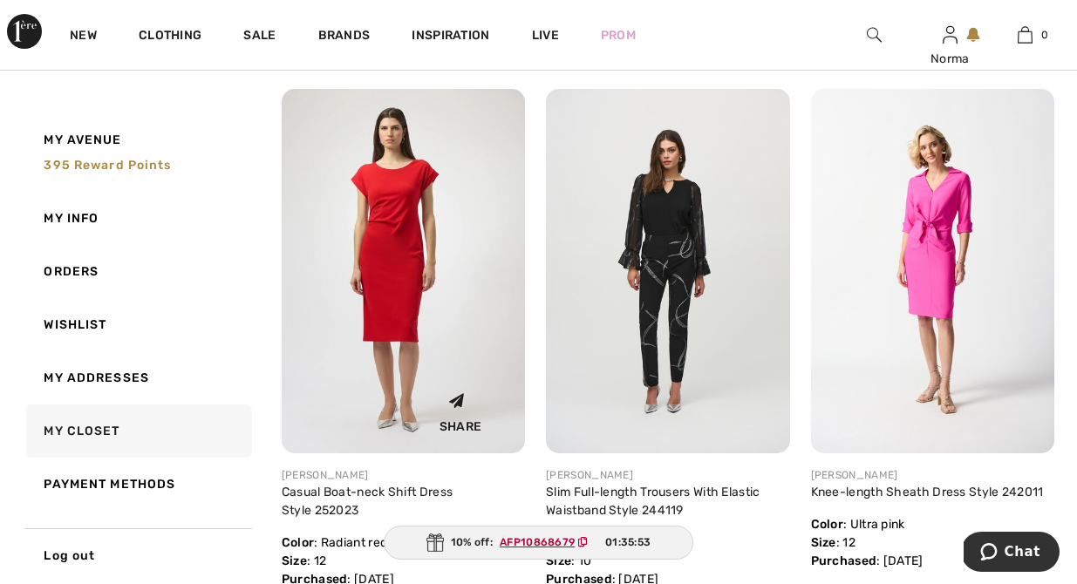
click at [400, 247] on img at bounding box center [403, 271] width 243 height 365
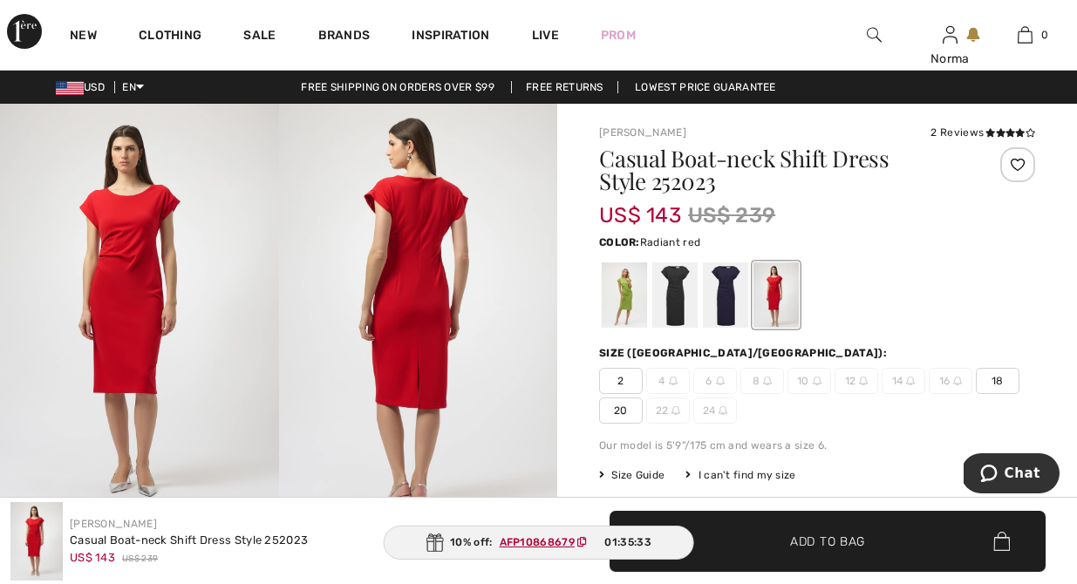
click at [134, 297] on img at bounding box center [139, 313] width 279 height 418
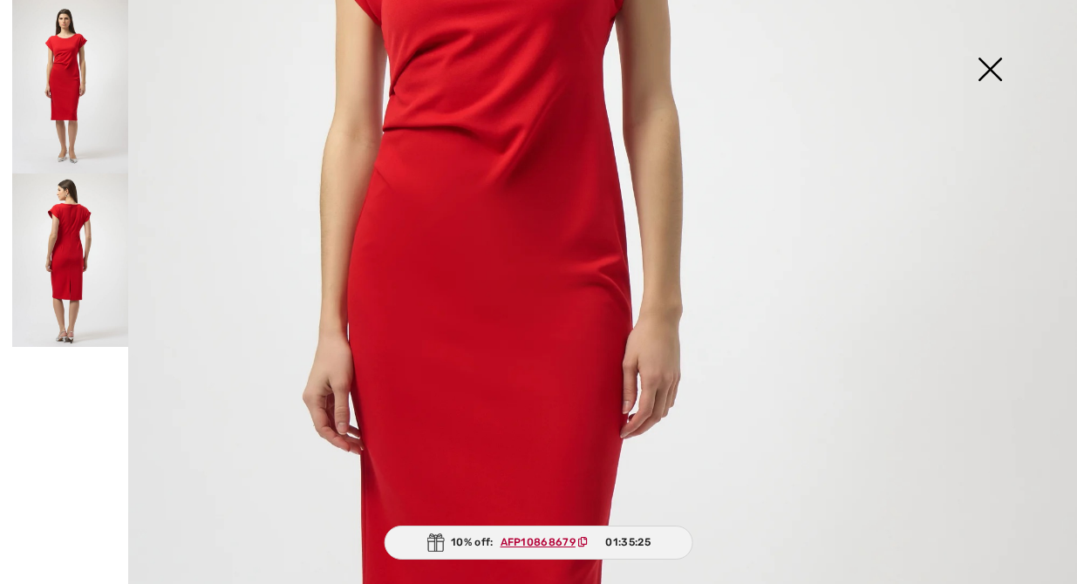
scroll to position [516, 0]
